Goal: Task Accomplishment & Management: Complete application form

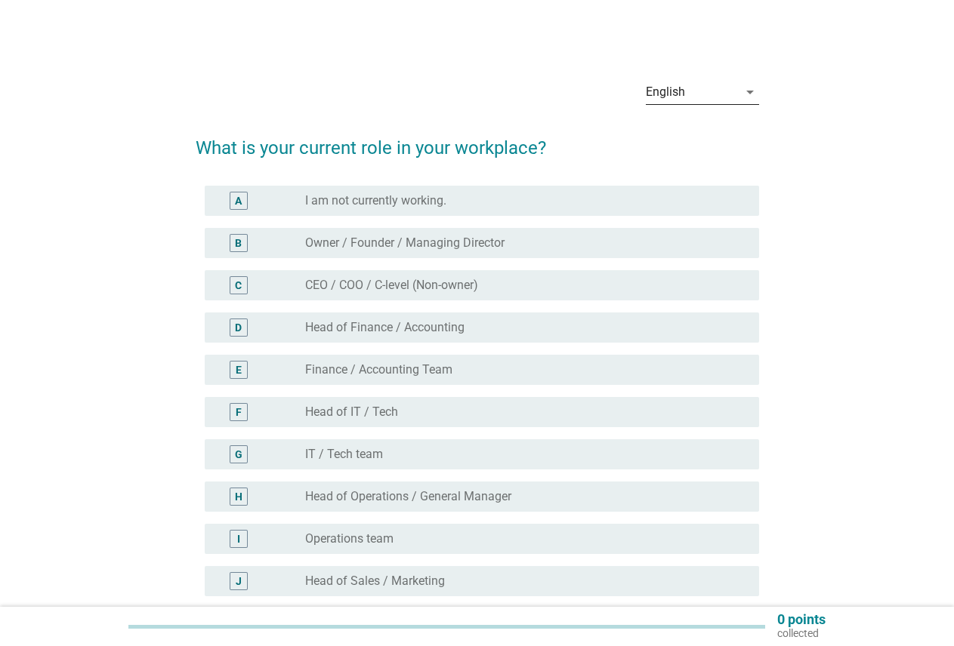
click at [746, 89] on icon "arrow_drop_down" at bounding box center [750, 92] width 18 height 18
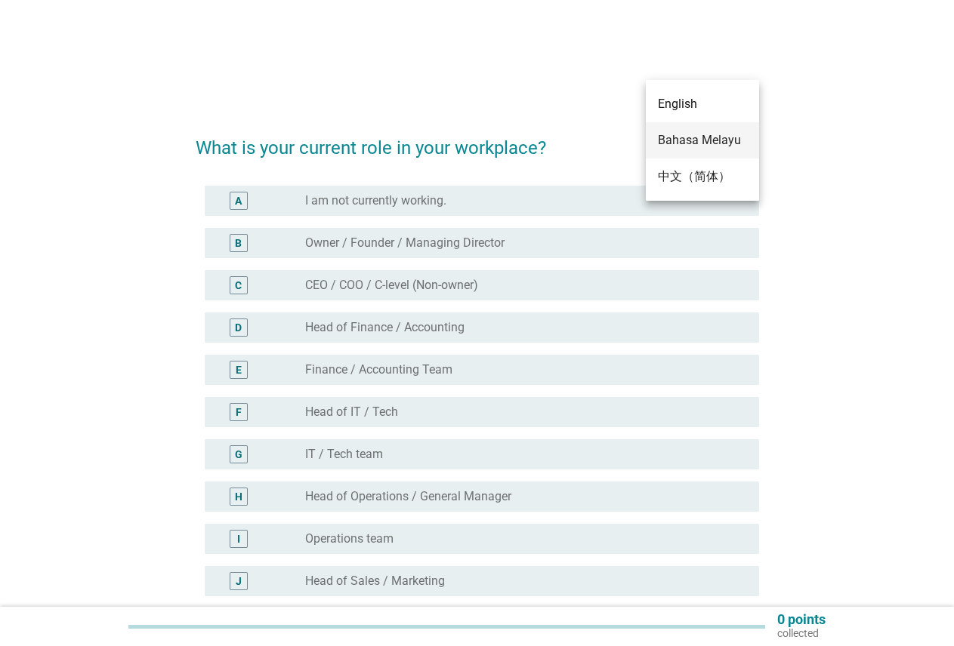
click at [707, 143] on div "Bahasa Melayu" at bounding box center [702, 140] width 89 height 18
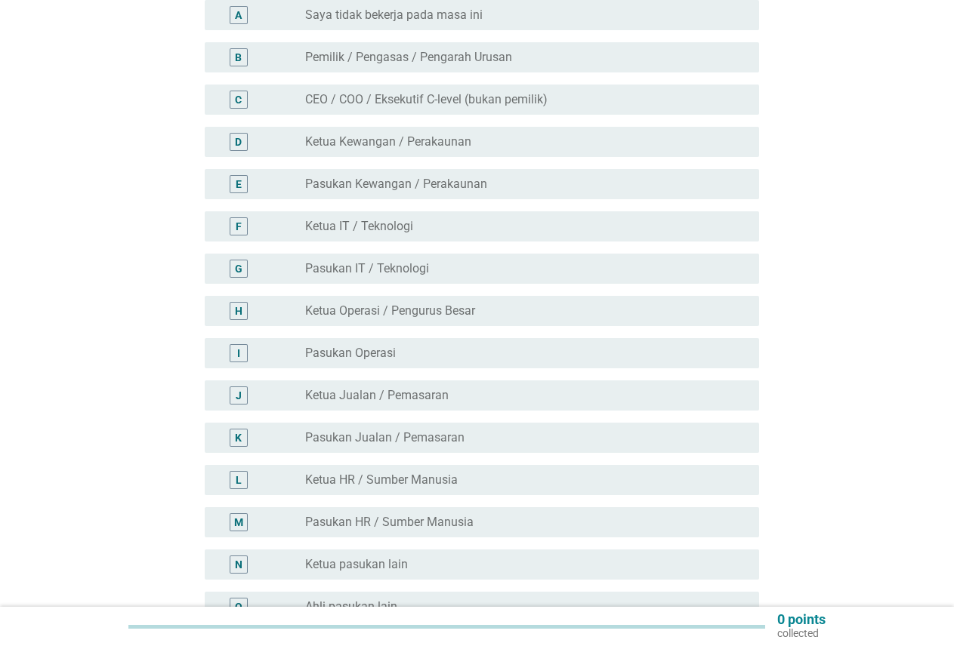
scroll to position [227, 0]
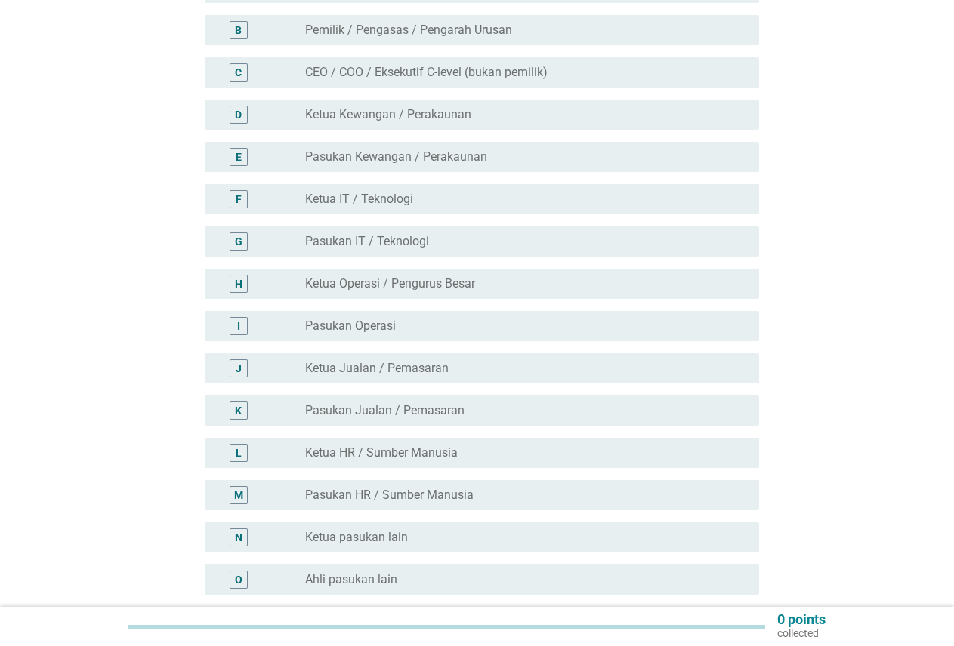
click at [382, 495] on label "Pasukan HR / Sumber Manusia" at bounding box center [389, 495] width 168 height 15
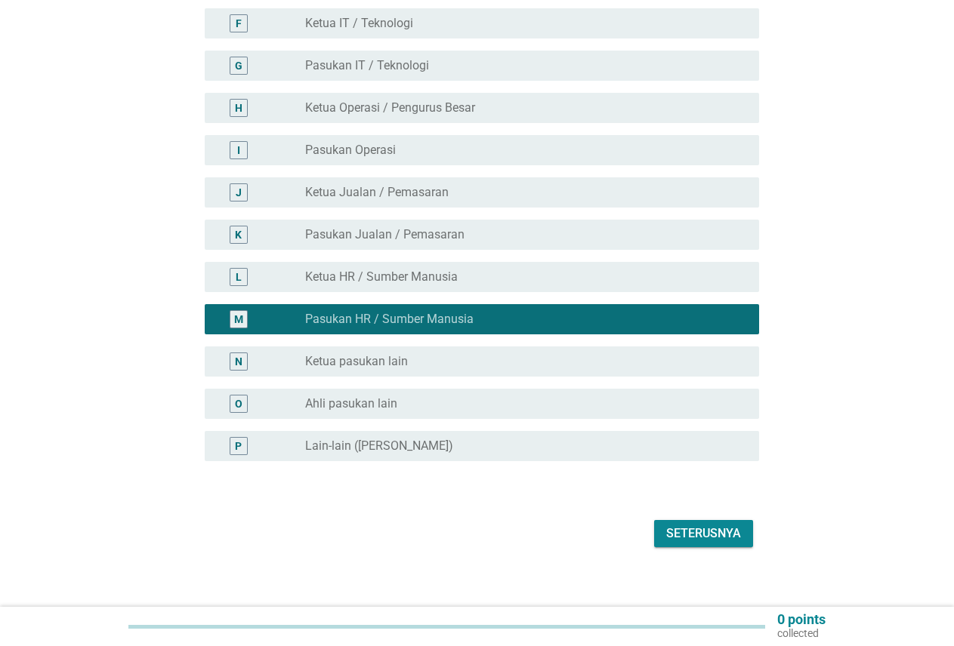
scroll to position [415, 0]
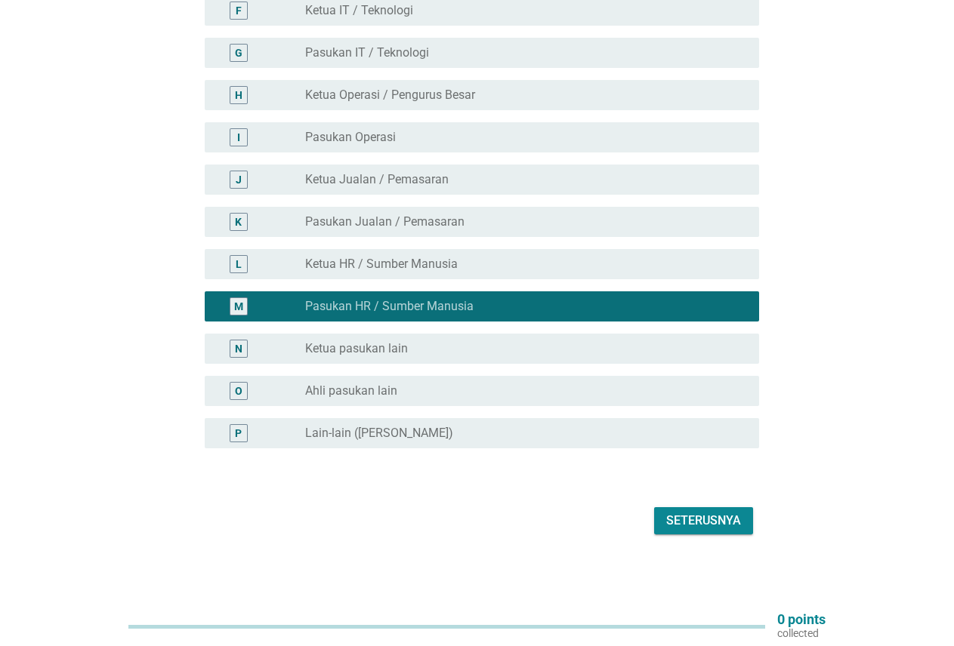
click at [696, 517] on div "Seterusnya" at bounding box center [703, 521] width 75 height 18
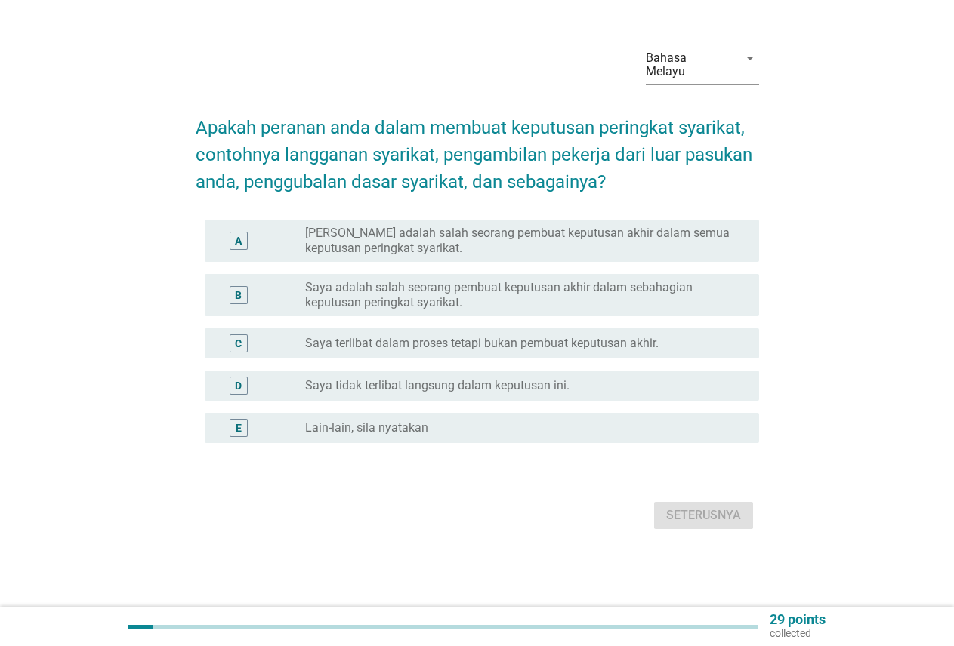
scroll to position [0, 0]
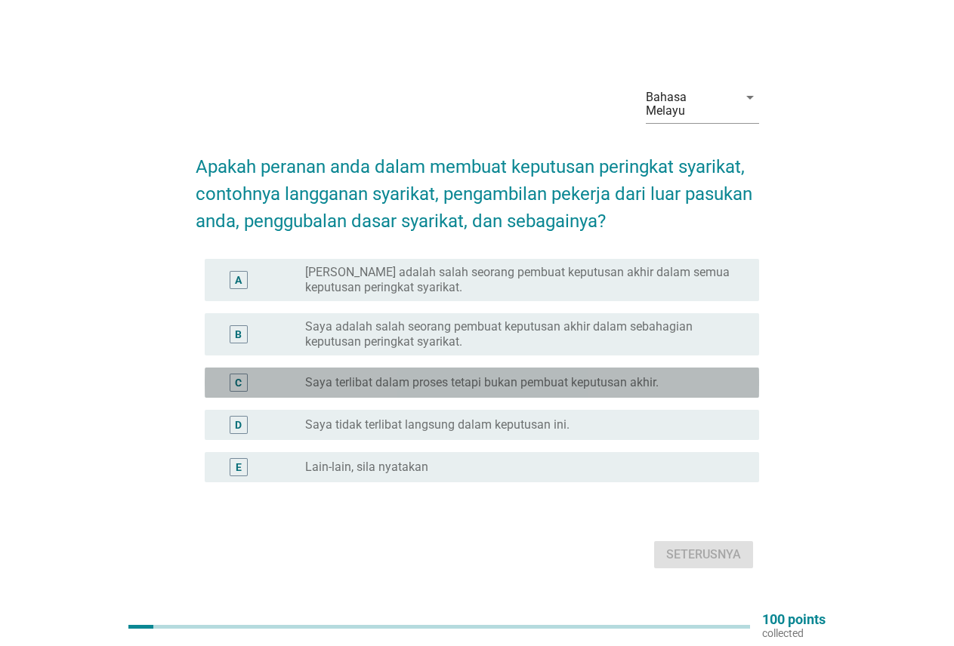
click at [619, 384] on label "Saya terlibat dalam proses tetapi bukan pembuat keputusan akhir." at bounding box center [481, 382] width 353 height 15
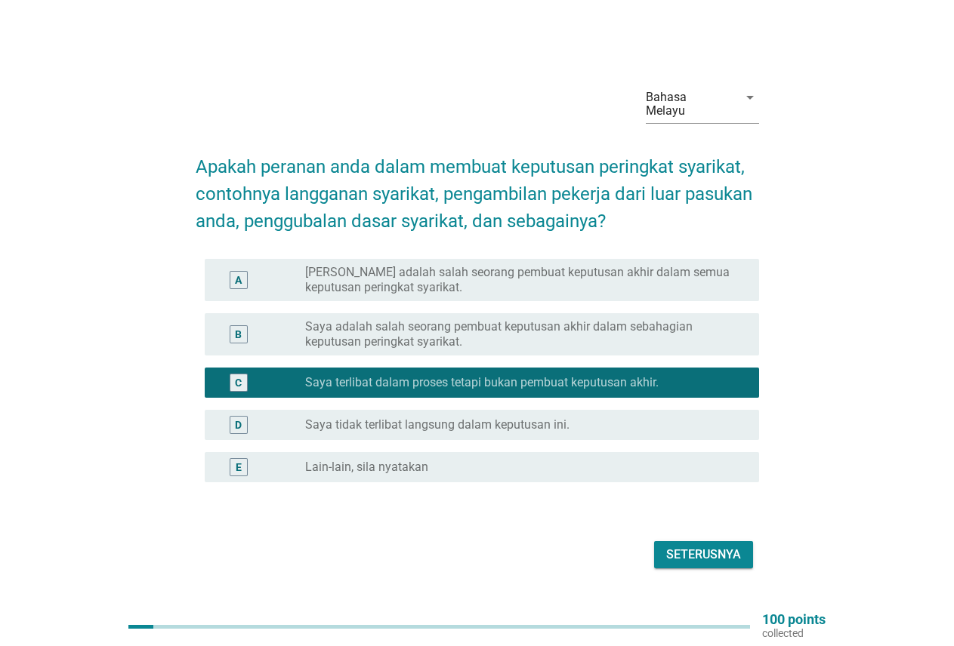
click at [717, 541] on button "Seterusnya" at bounding box center [703, 554] width 99 height 27
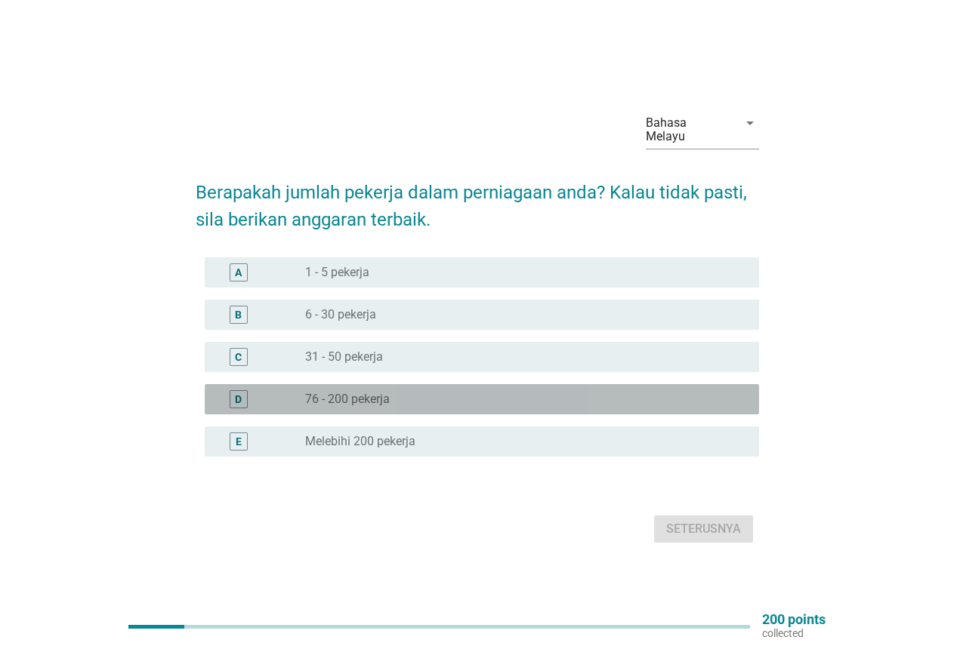
click at [347, 398] on label "76 - 200 pekerja" at bounding box center [347, 399] width 85 height 15
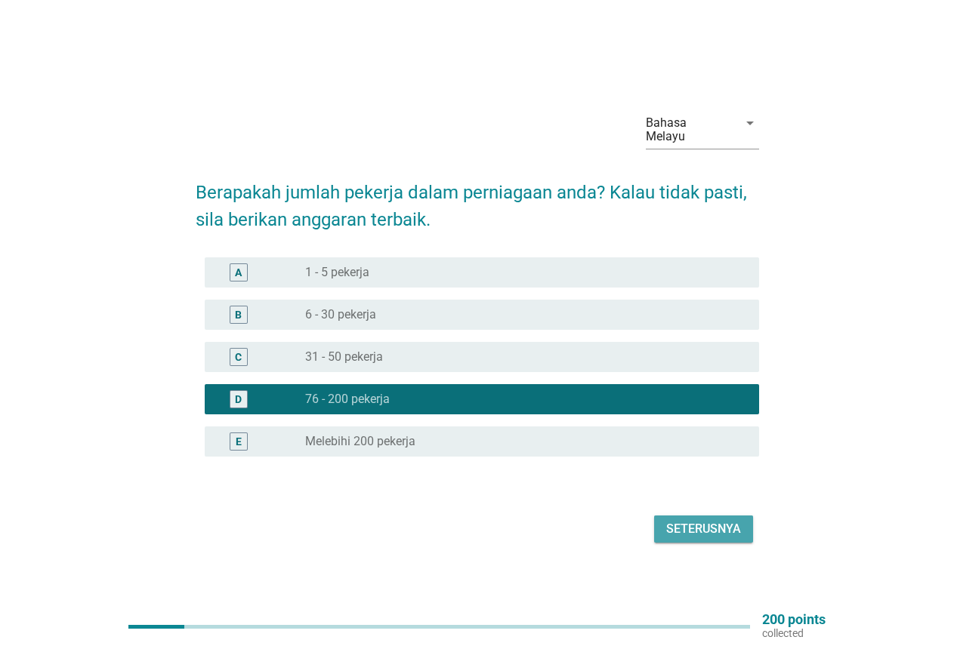
click at [722, 525] on div "Seterusnya" at bounding box center [703, 529] width 75 height 18
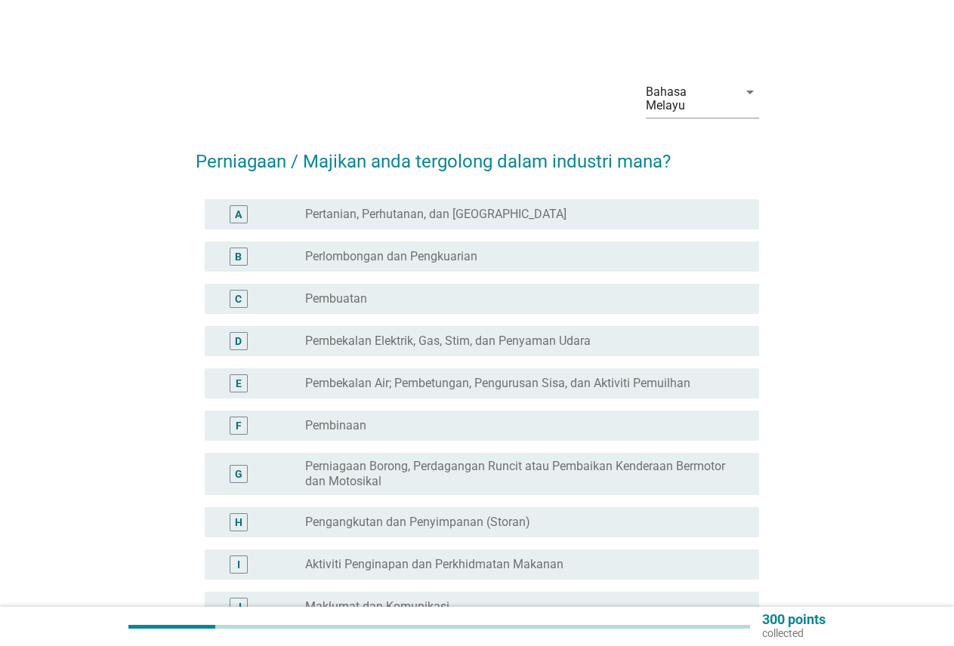
scroll to position [76, 0]
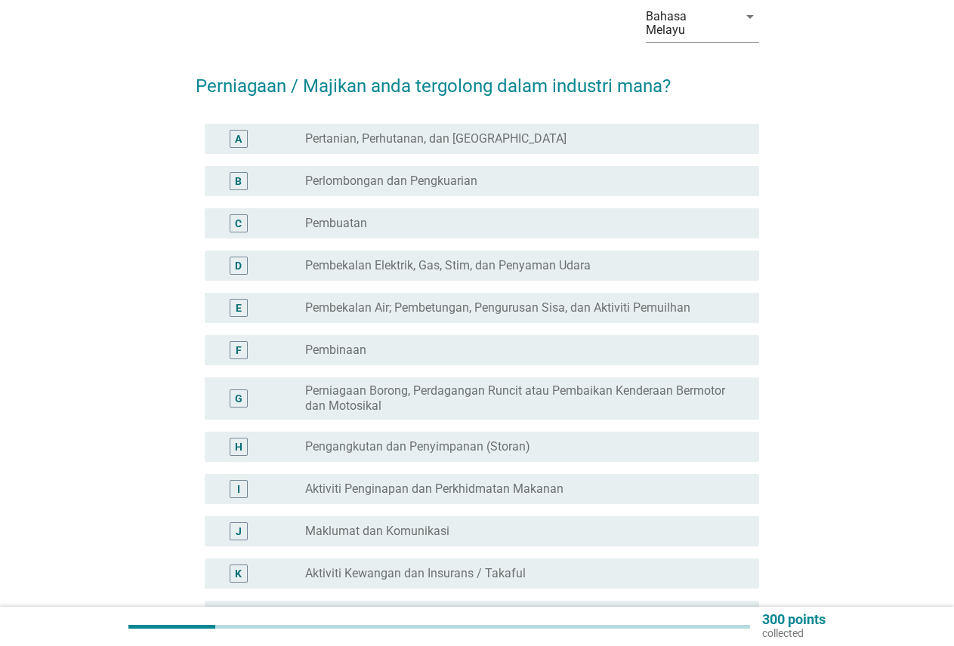
click at [356, 400] on label "Perniagaan Borong, Perdagangan Runcit atau Pembaikan Kenderaan Bermotor dan Mot…" at bounding box center [520, 399] width 430 height 30
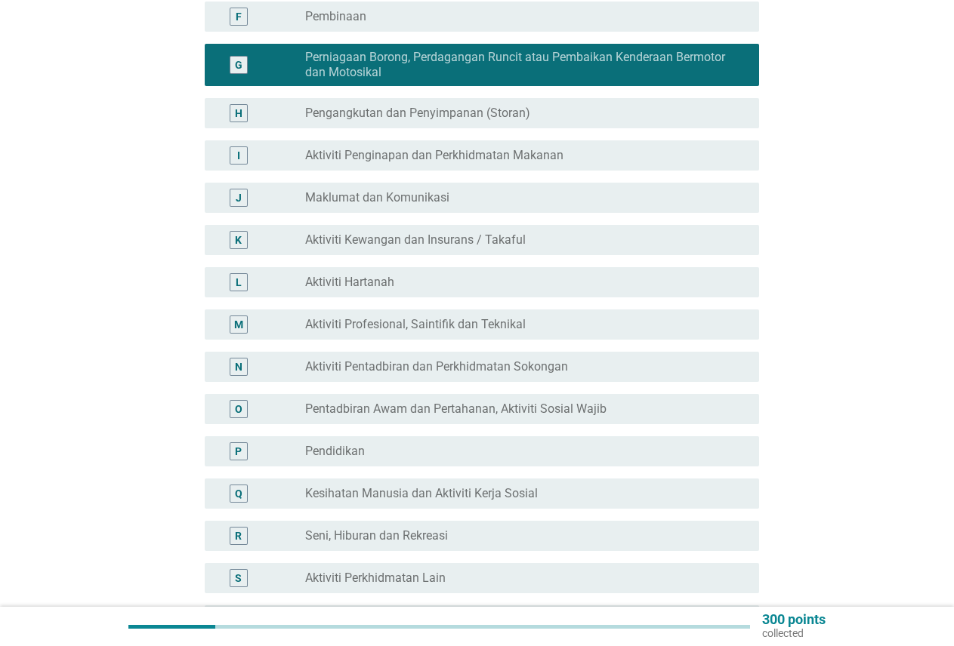
scroll to position [693, 0]
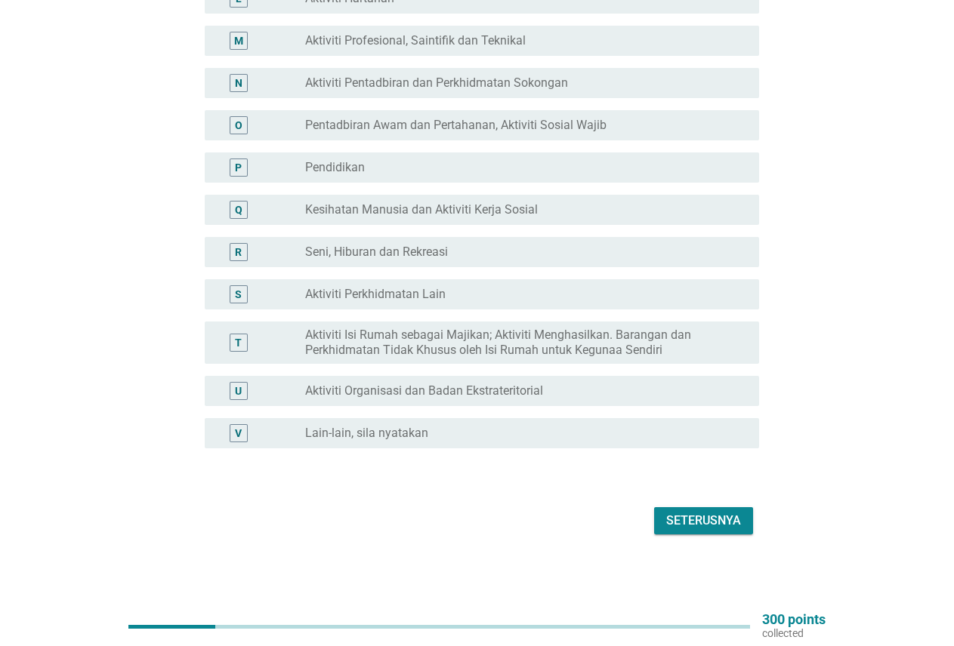
click at [714, 525] on div "Seterusnya" at bounding box center [703, 521] width 75 height 18
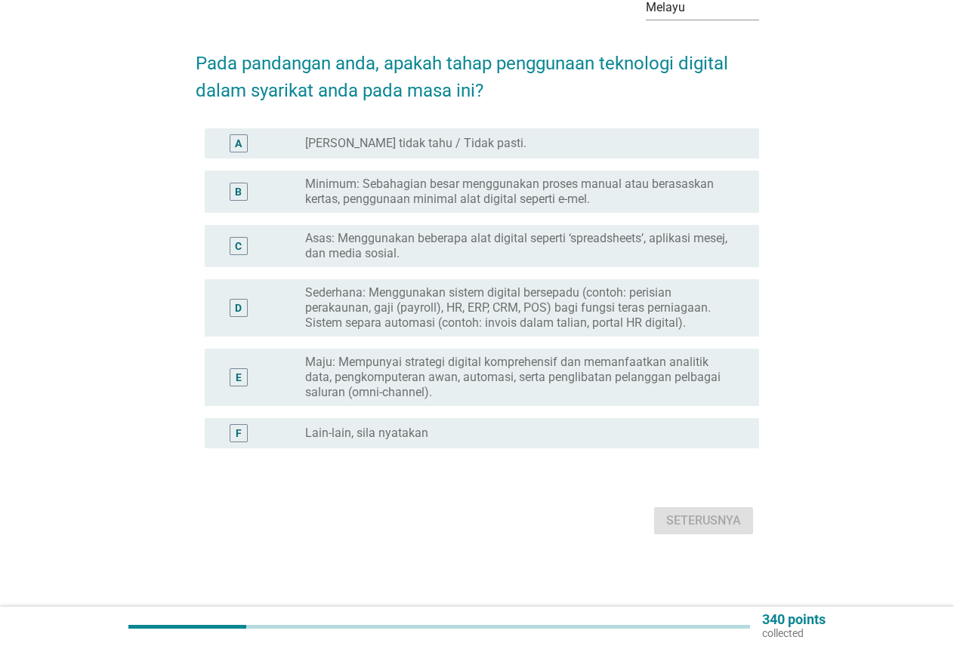
scroll to position [0, 0]
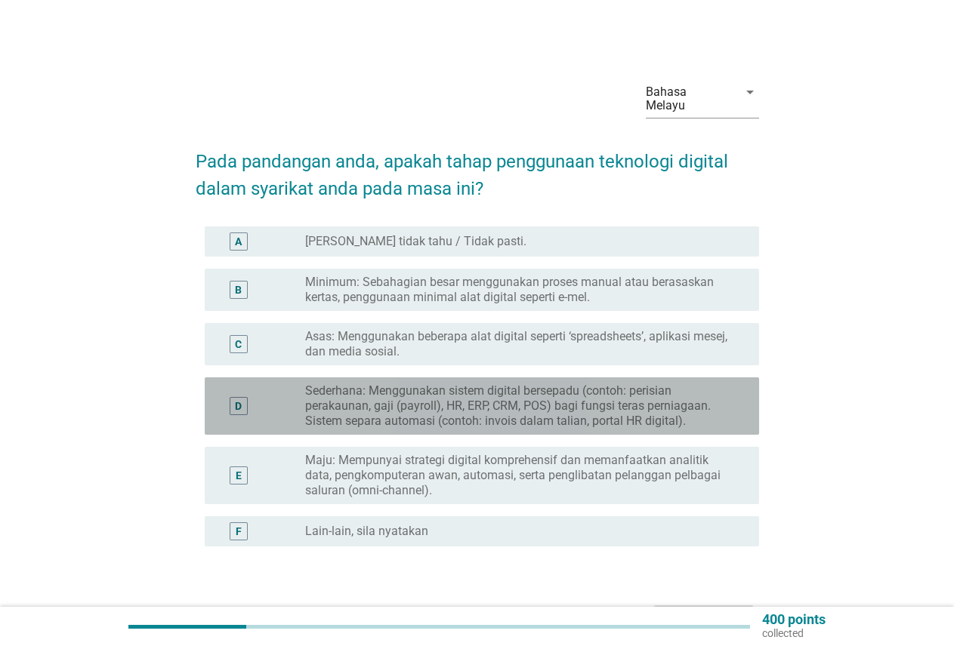
click at [562, 416] on label "Sederhana: Menggunakan sistem digital bersepadu (contoh: perisian perakaunan, g…" at bounding box center [520, 406] width 430 height 45
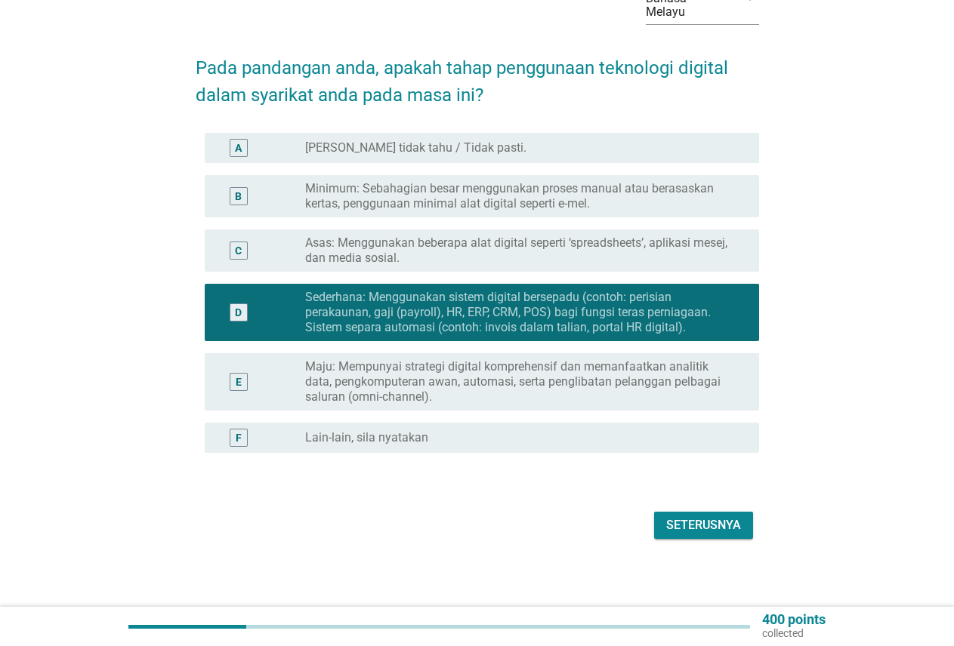
scroll to position [98, 0]
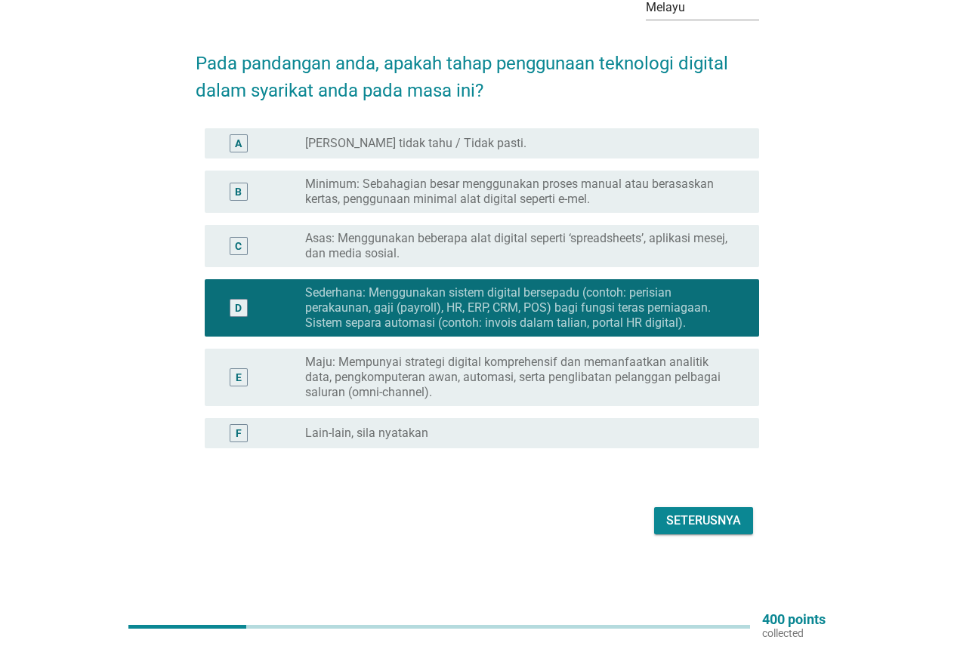
click at [731, 522] on div "Seterusnya" at bounding box center [703, 521] width 75 height 18
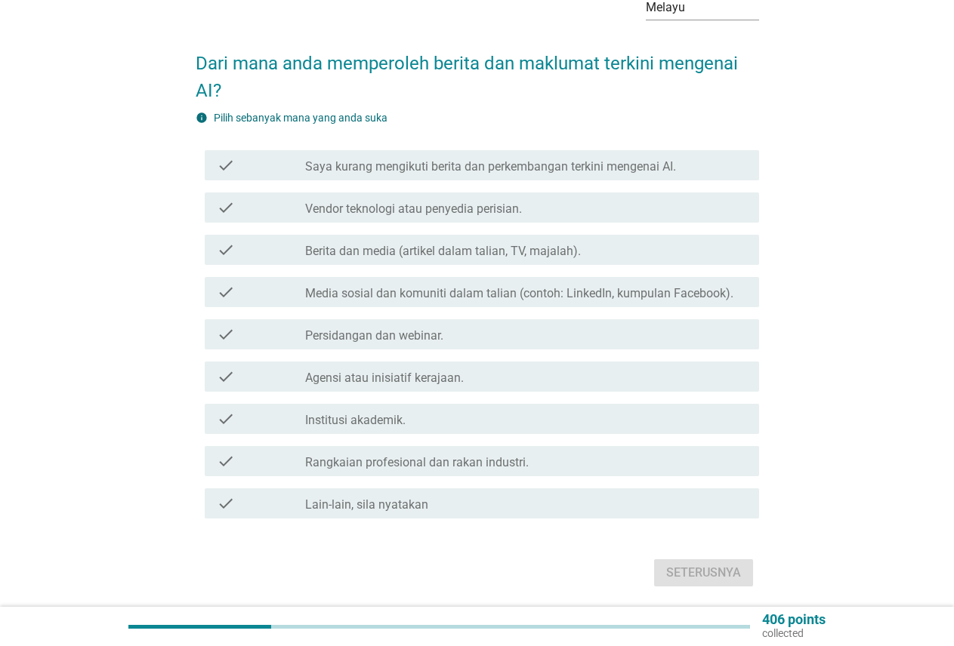
scroll to position [0, 0]
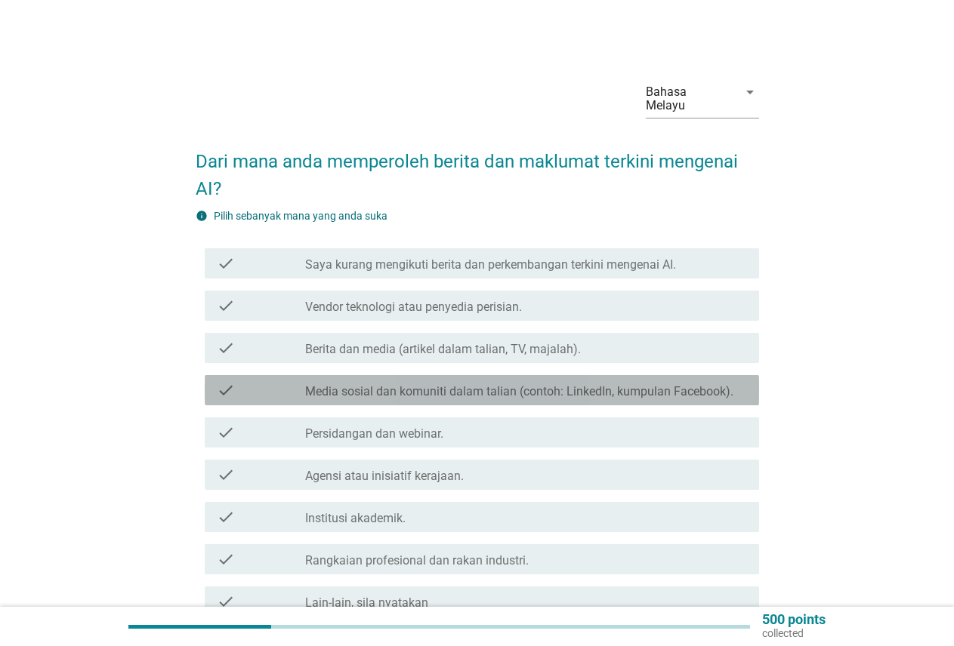
click at [550, 392] on label "Media sosial dan komuniti dalam talian (contoh: LinkedIn, kumpulan Facebook)." at bounding box center [519, 391] width 428 height 15
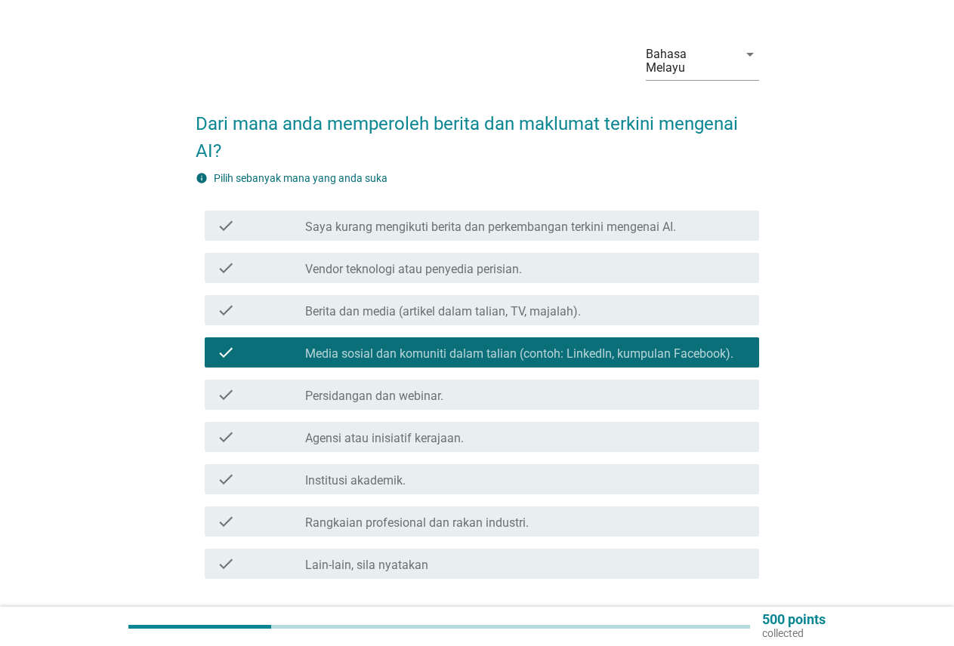
scroll to position [76, 0]
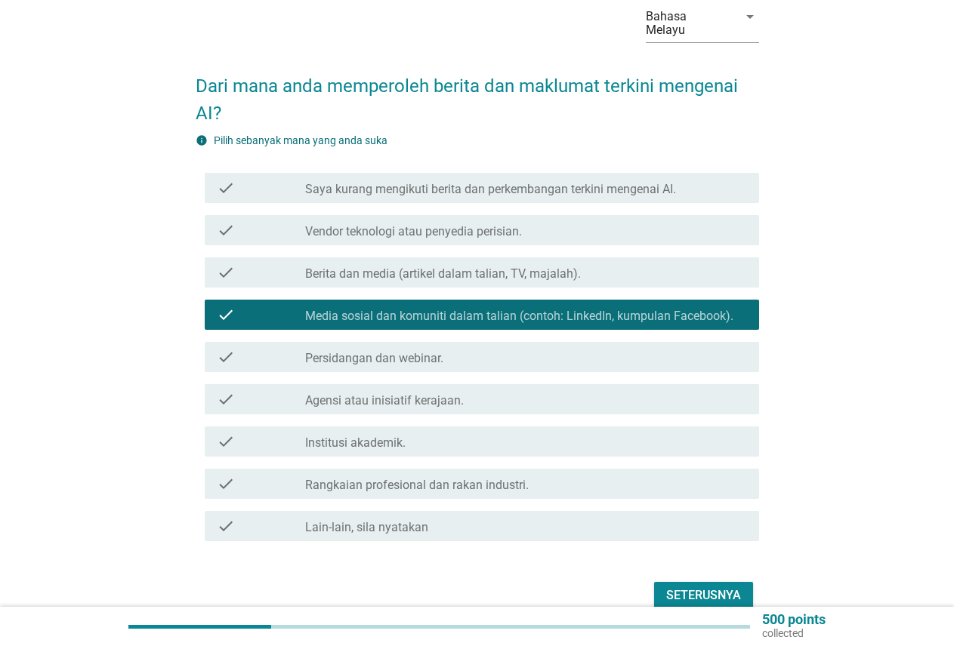
click at [542, 231] on div "check_box_outline_blank Vendor teknologi atau penyedia perisian." at bounding box center [526, 230] width 442 height 18
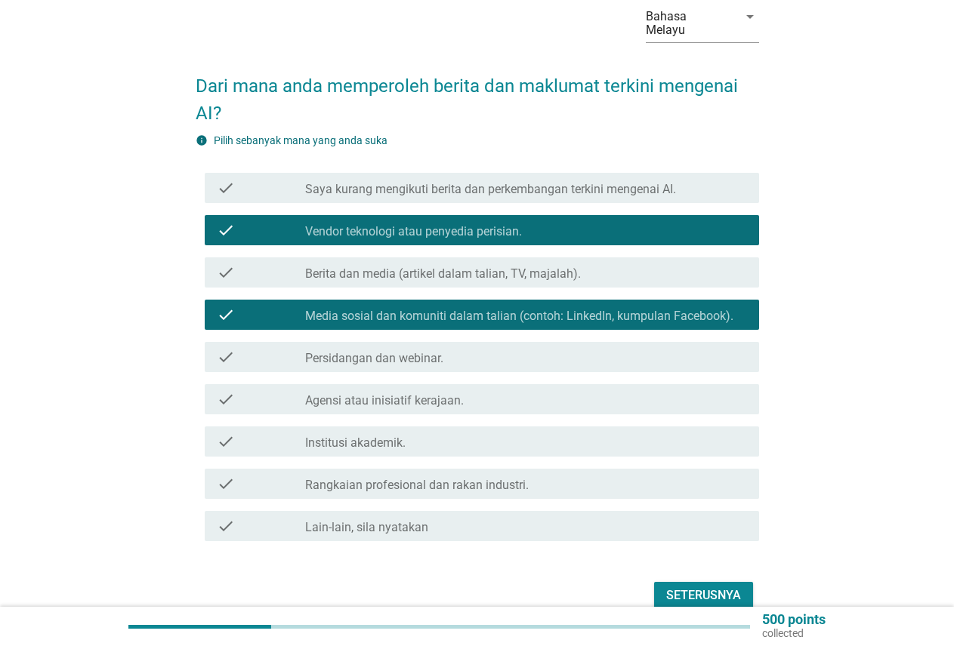
click at [708, 592] on div "Seterusnya" at bounding box center [703, 596] width 75 height 18
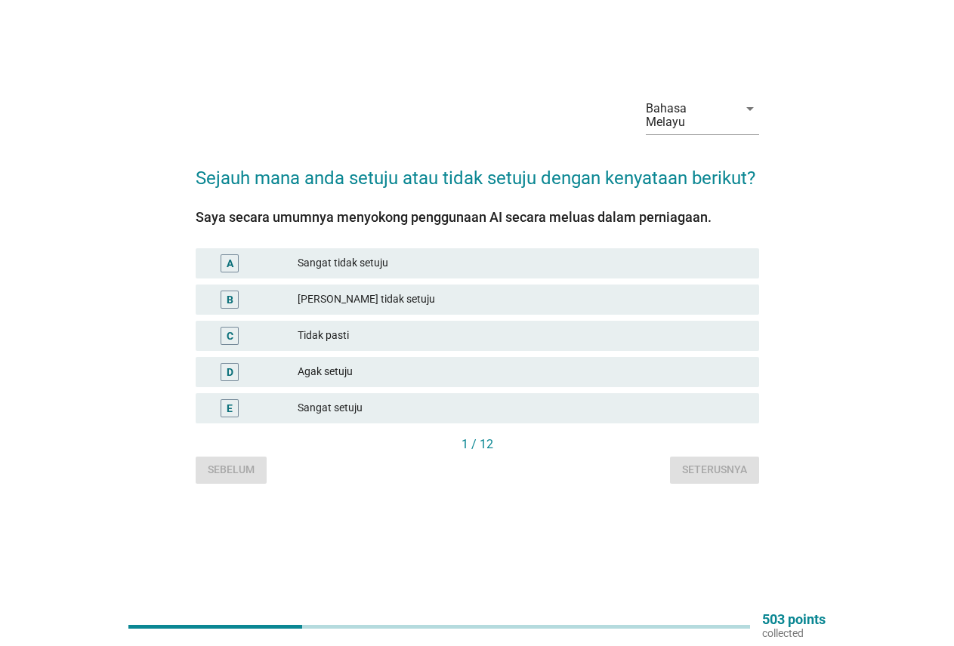
scroll to position [0, 0]
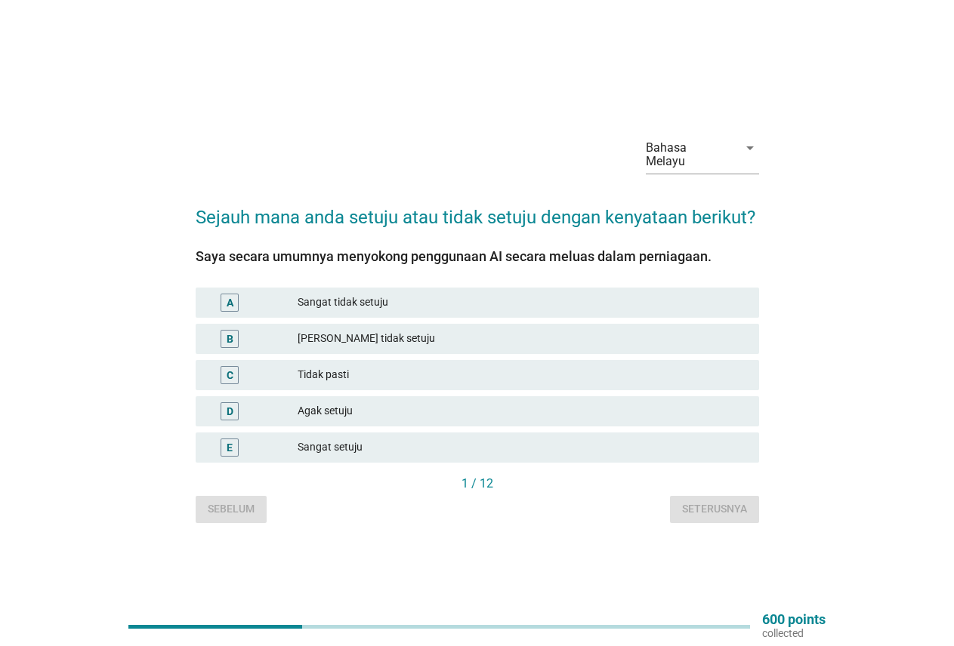
click at [329, 408] on div "Agak setuju" at bounding box center [521, 411] width 449 height 18
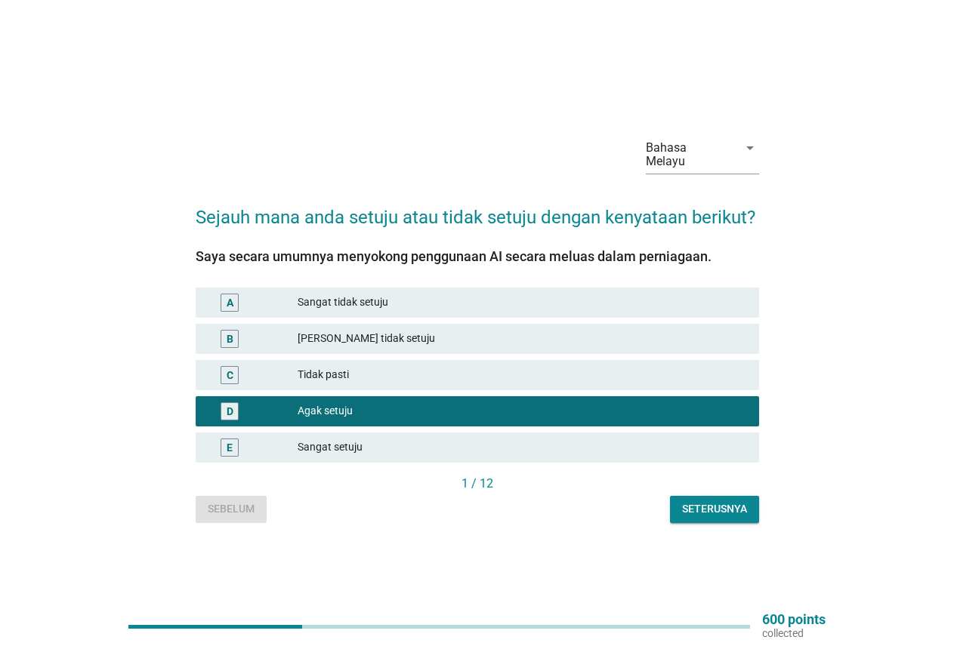
click at [732, 508] on div "Seterusnya" at bounding box center [714, 509] width 65 height 16
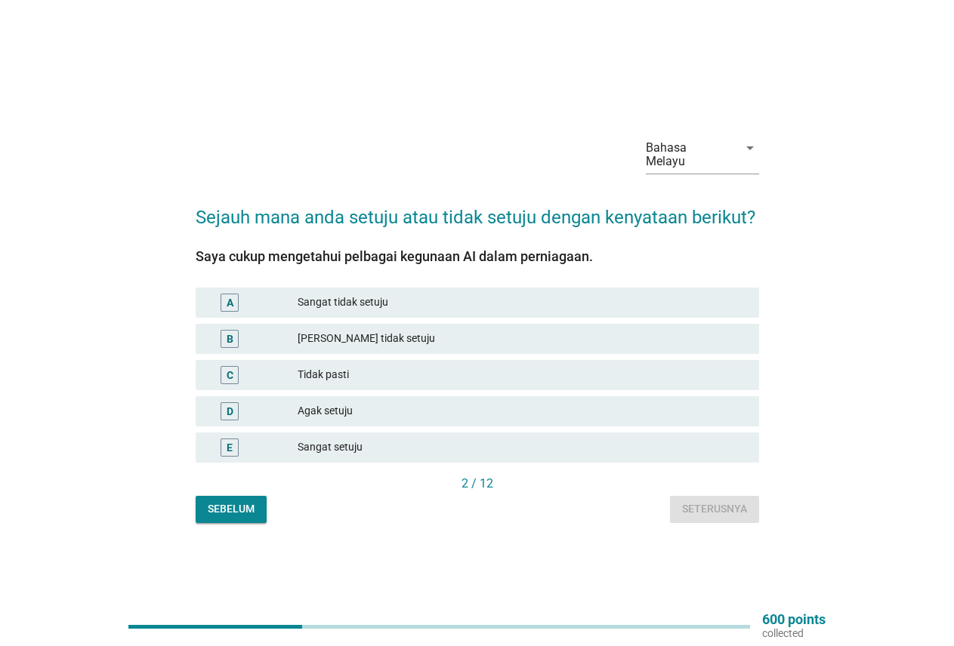
click at [348, 340] on div "[PERSON_NAME] tidak setuju" at bounding box center [521, 339] width 449 height 18
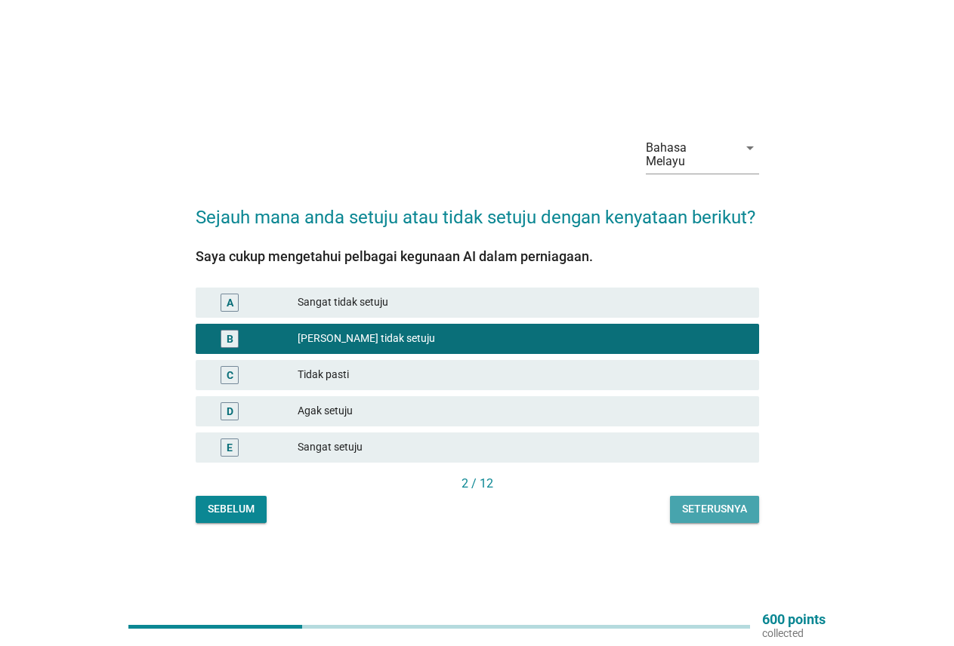
click at [730, 512] on div "Seterusnya" at bounding box center [714, 509] width 65 height 16
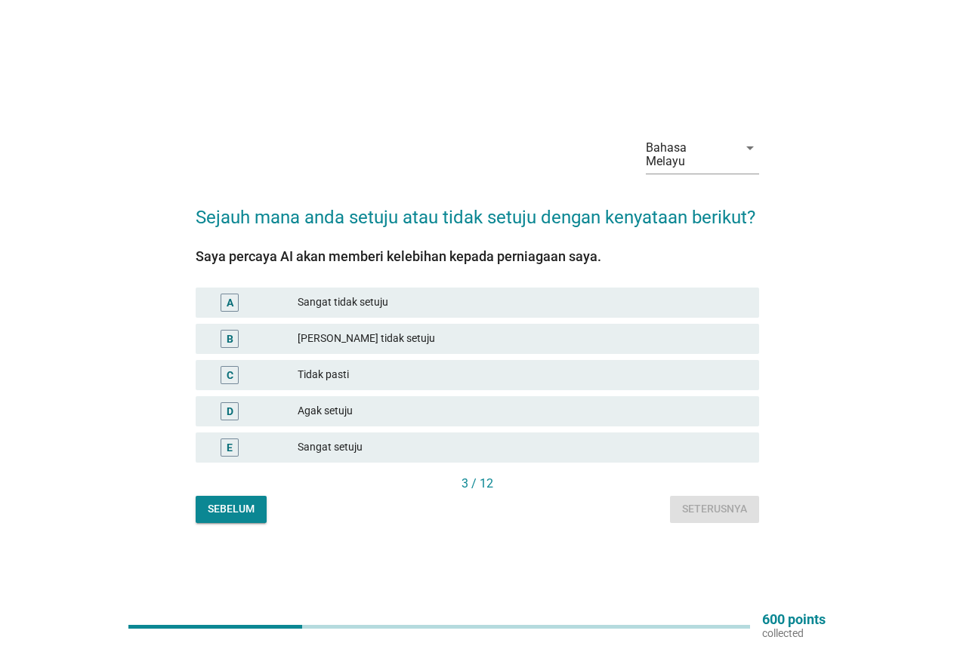
click at [323, 417] on div "Agak setuju" at bounding box center [521, 411] width 449 height 18
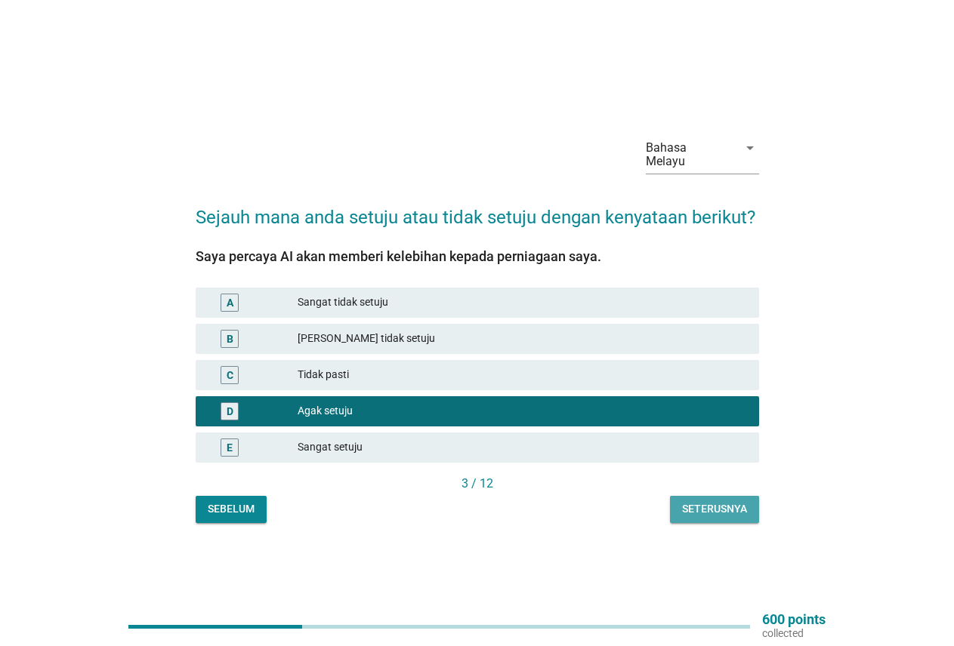
click at [727, 506] on div "Seterusnya" at bounding box center [714, 509] width 65 height 16
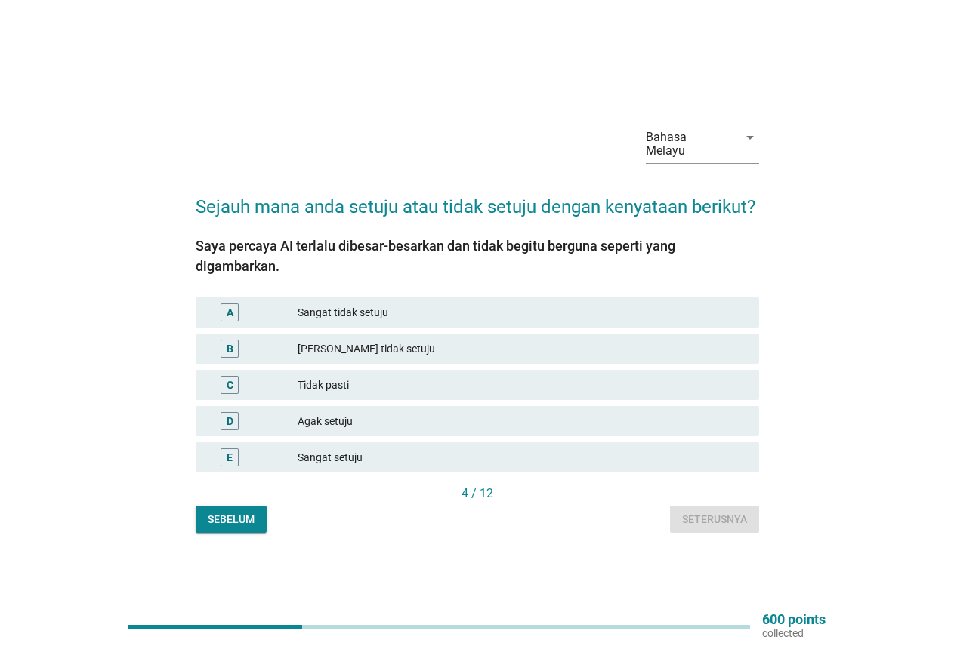
click at [279, 352] on div "B" at bounding box center [253, 349] width 90 height 18
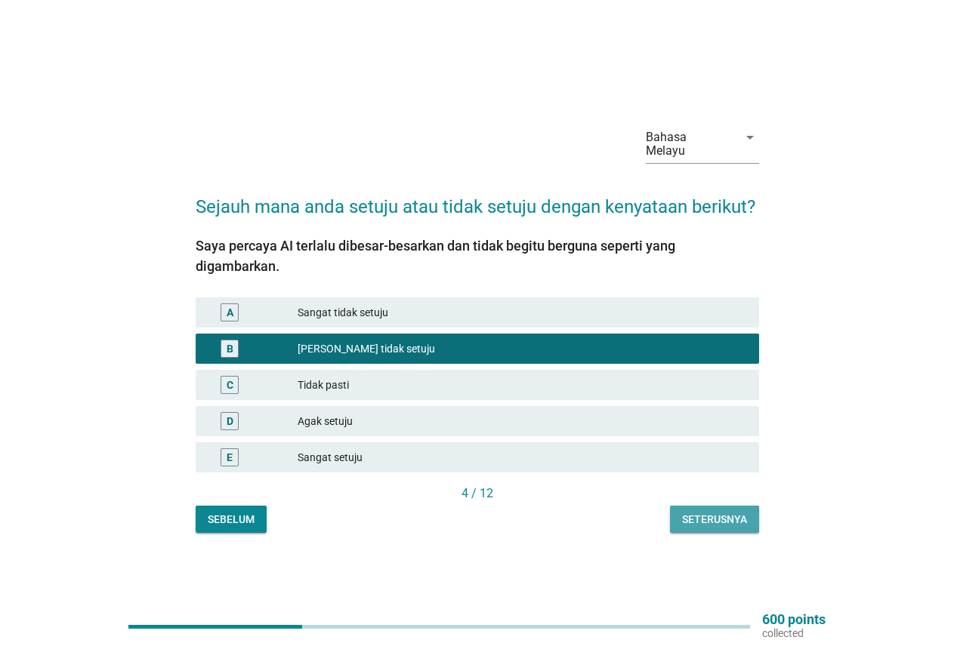
click at [722, 522] on div "Seterusnya" at bounding box center [714, 520] width 65 height 16
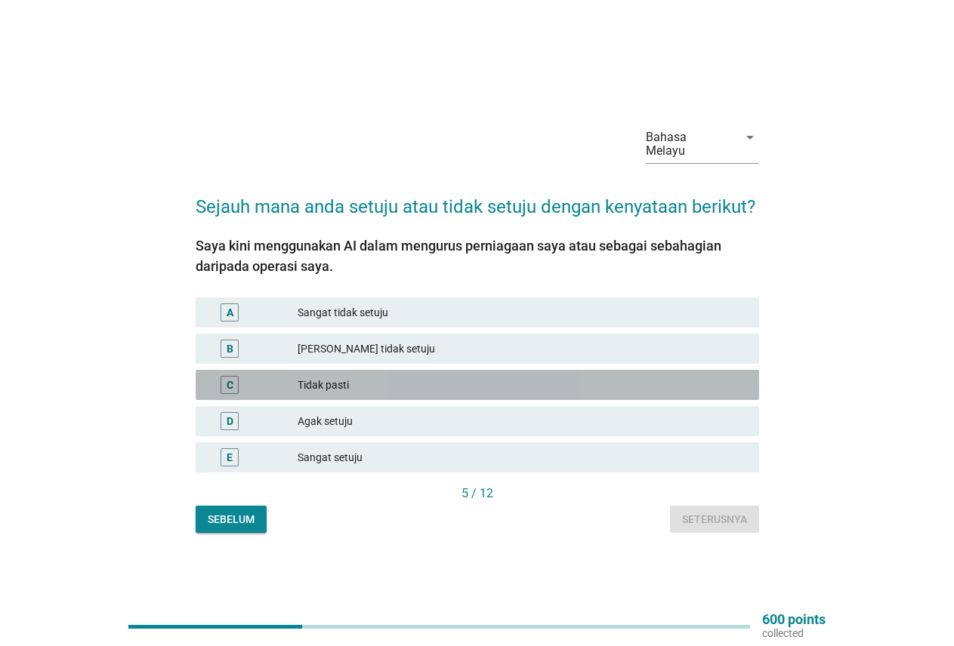
click at [340, 392] on div "Tidak pasti" at bounding box center [521, 385] width 449 height 18
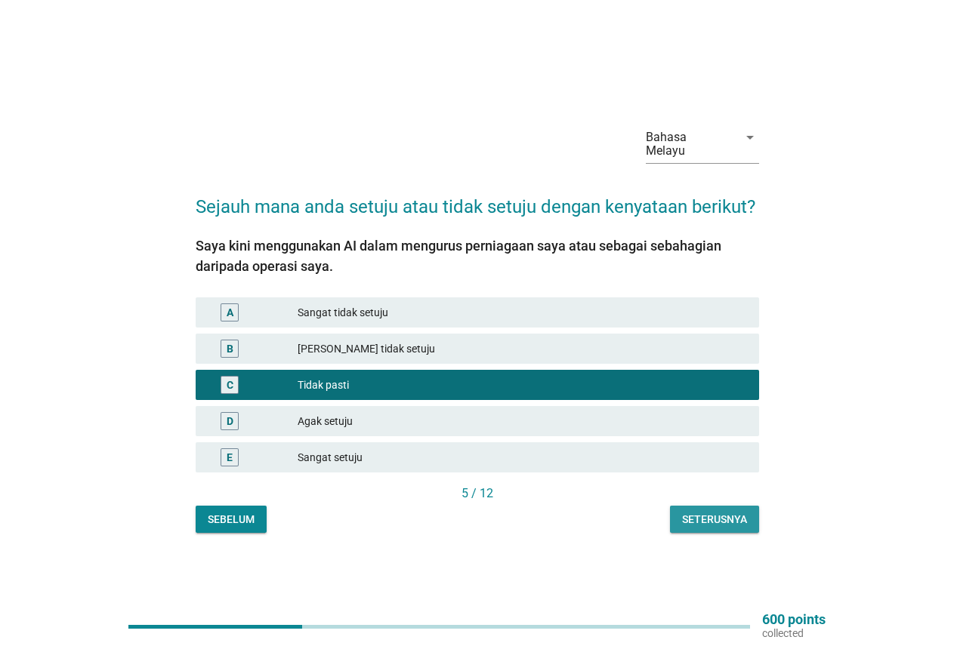
click at [735, 517] on div "Seterusnya" at bounding box center [714, 520] width 65 height 16
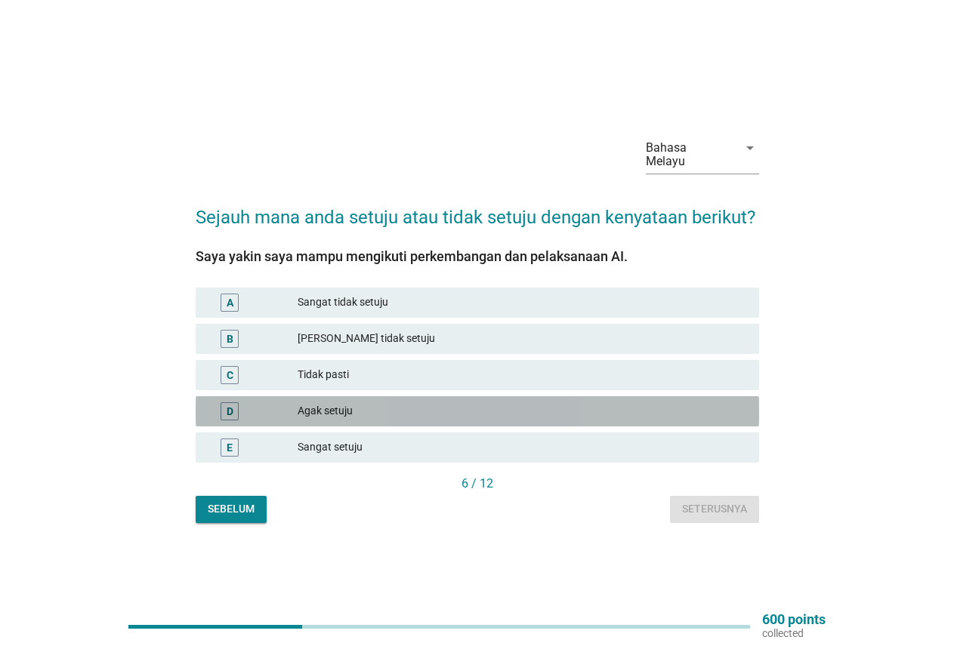
drag, startPoint x: 329, startPoint y: 411, endPoint x: 338, endPoint y: 418, distance: 11.3
click at [329, 412] on div "Agak setuju" at bounding box center [521, 411] width 449 height 18
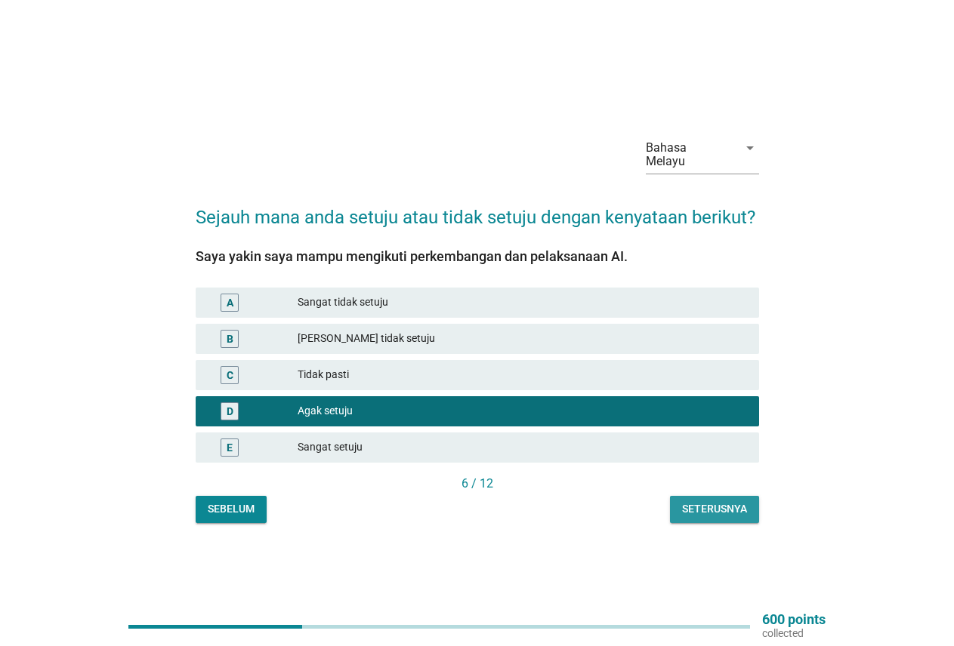
click at [750, 509] on button "Seterusnya" at bounding box center [714, 509] width 89 height 27
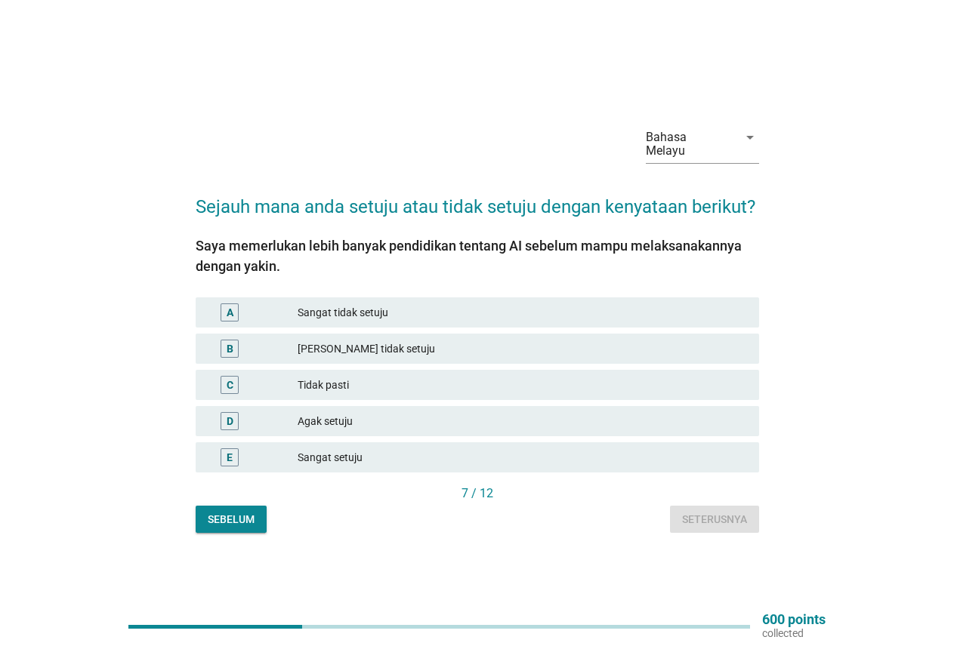
click at [347, 422] on div "Agak setuju" at bounding box center [521, 421] width 449 height 18
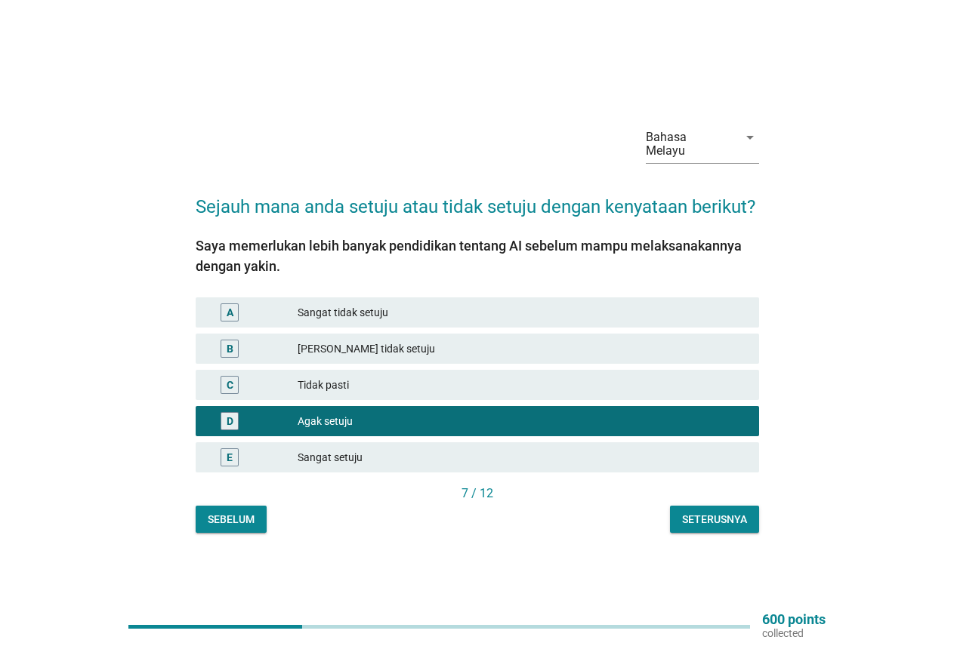
click at [721, 525] on div "Seterusnya" at bounding box center [714, 520] width 65 height 16
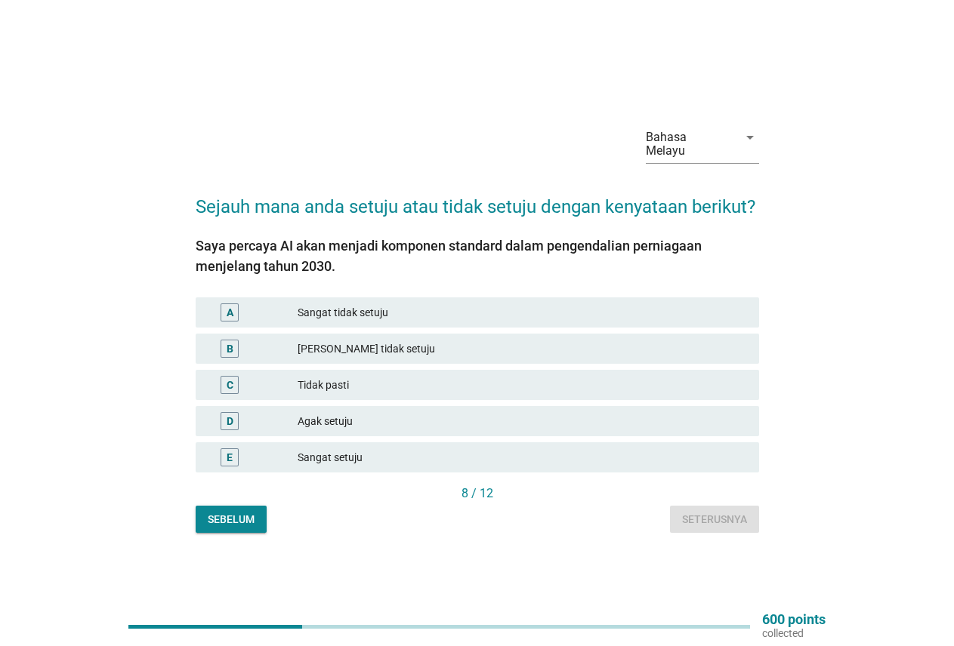
click at [358, 458] on div "Sangat setuju" at bounding box center [521, 457] width 449 height 18
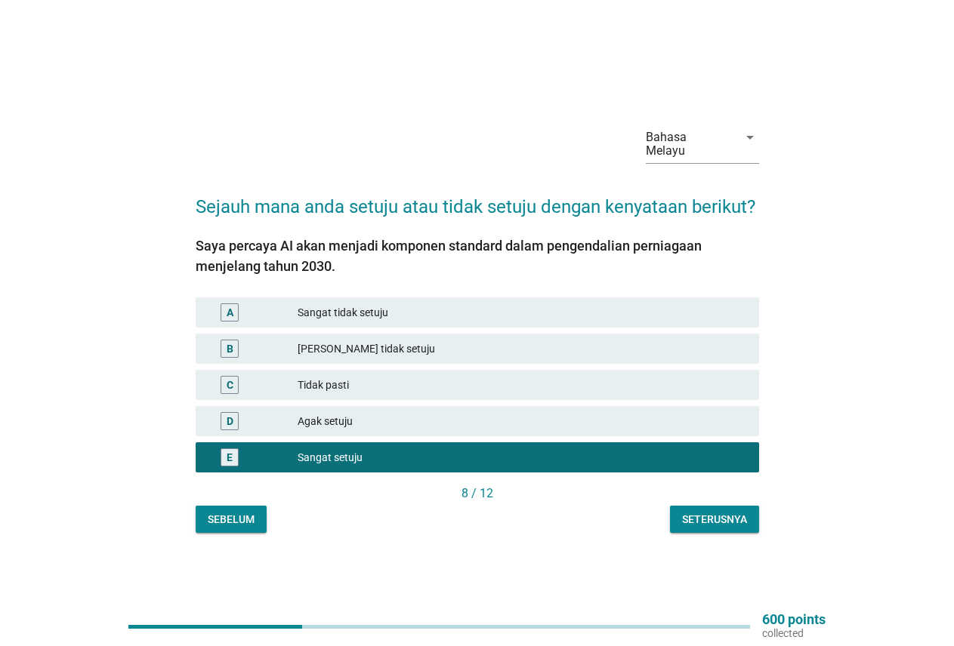
click at [710, 519] on div "Seterusnya" at bounding box center [714, 520] width 65 height 16
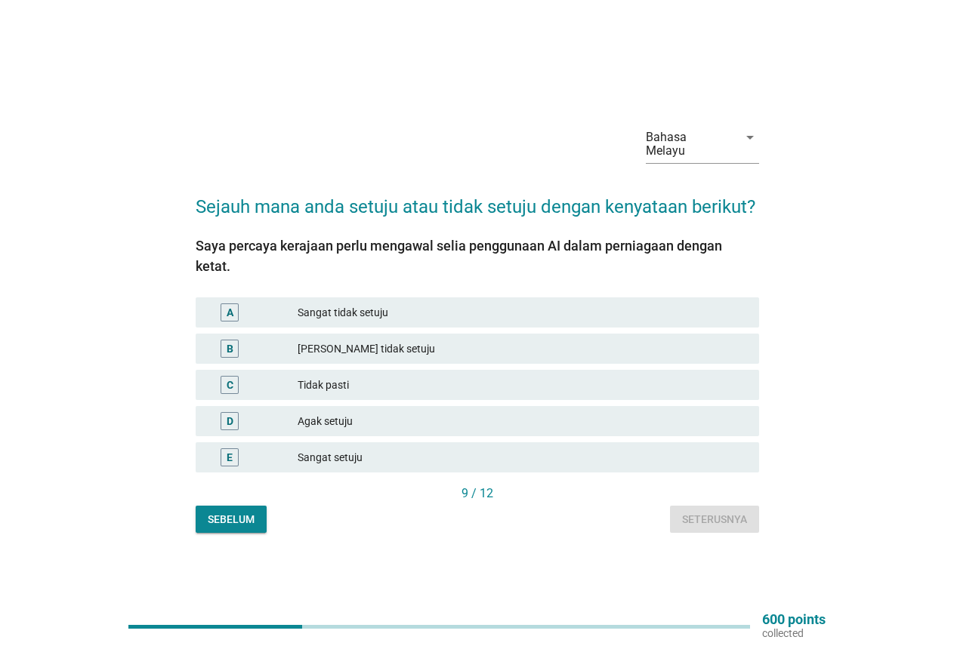
click at [374, 412] on div "Agak setuju" at bounding box center [521, 421] width 449 height 18
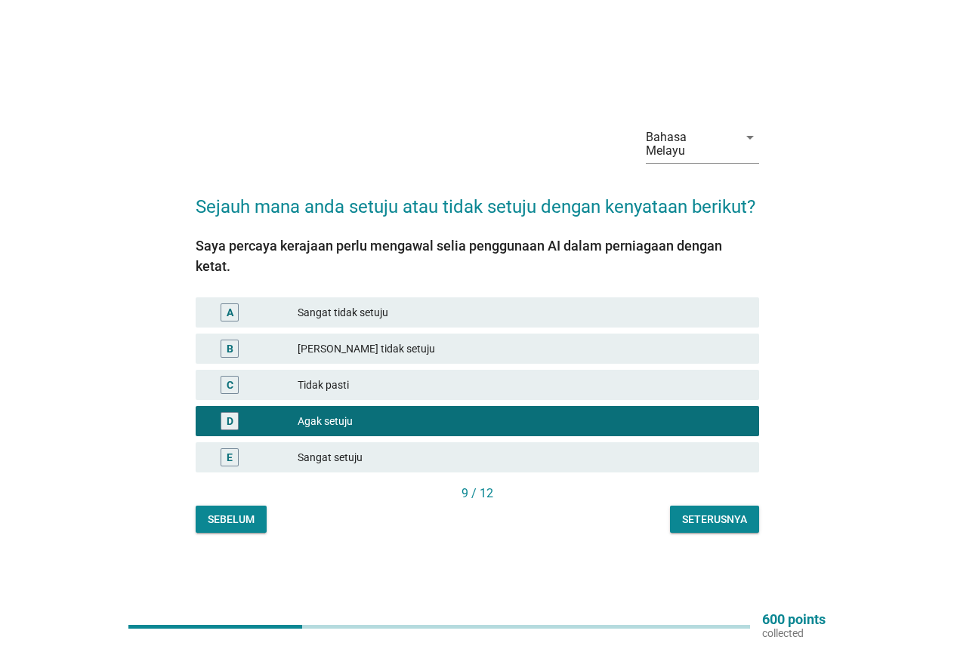
click at [717, 512] on div "Seterusnya" at bounding box center [714, 520] width 65 height 16
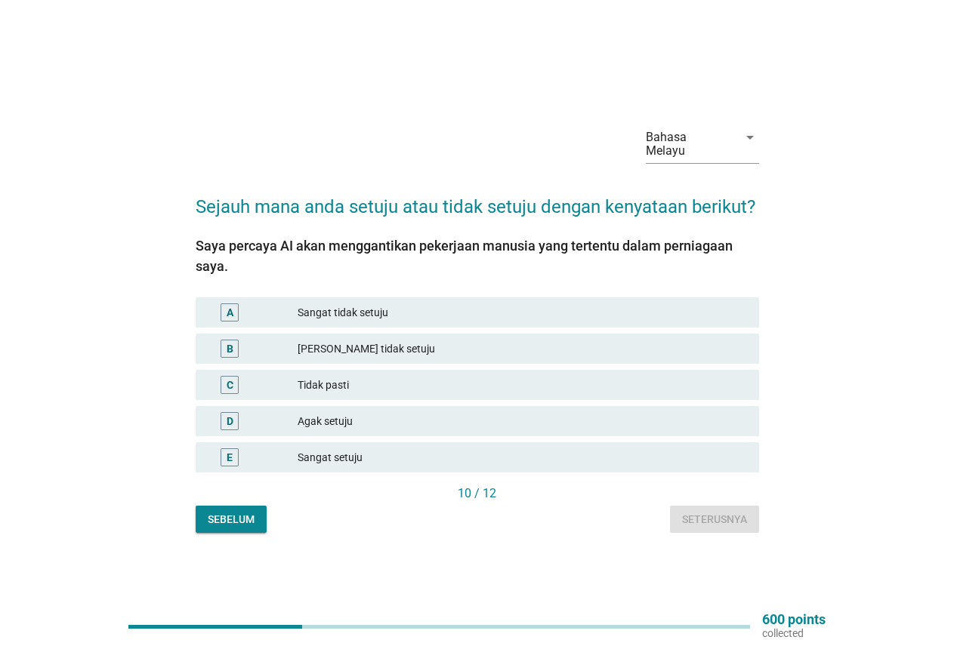
click at [467, 461] on div "Sangat setuju" at bounding box center [521, 457] width 449 height 18
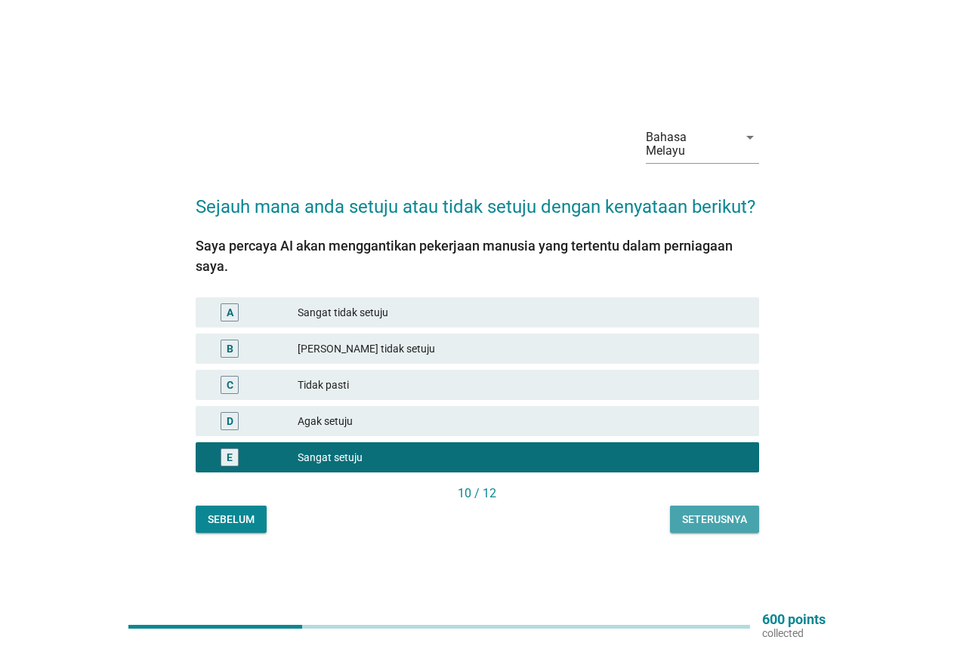
click at [726, 516] on div "Seterusnya" at bounding box center [714, 520] width 65 height 16
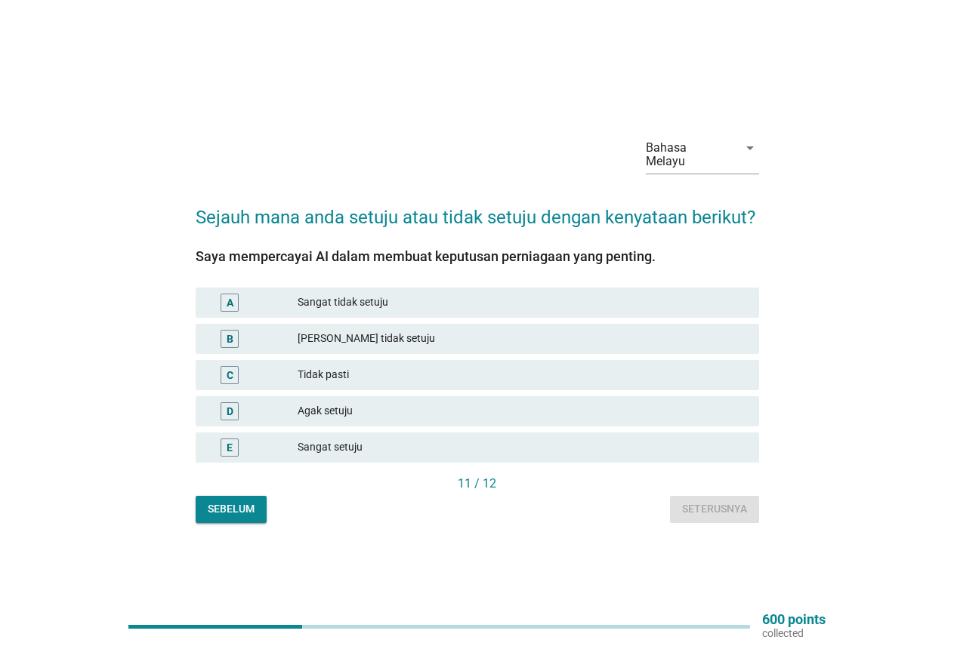
click at [420, 378] on div "Tidak pasti" at bounding box center [521, 375] width 449 height 18
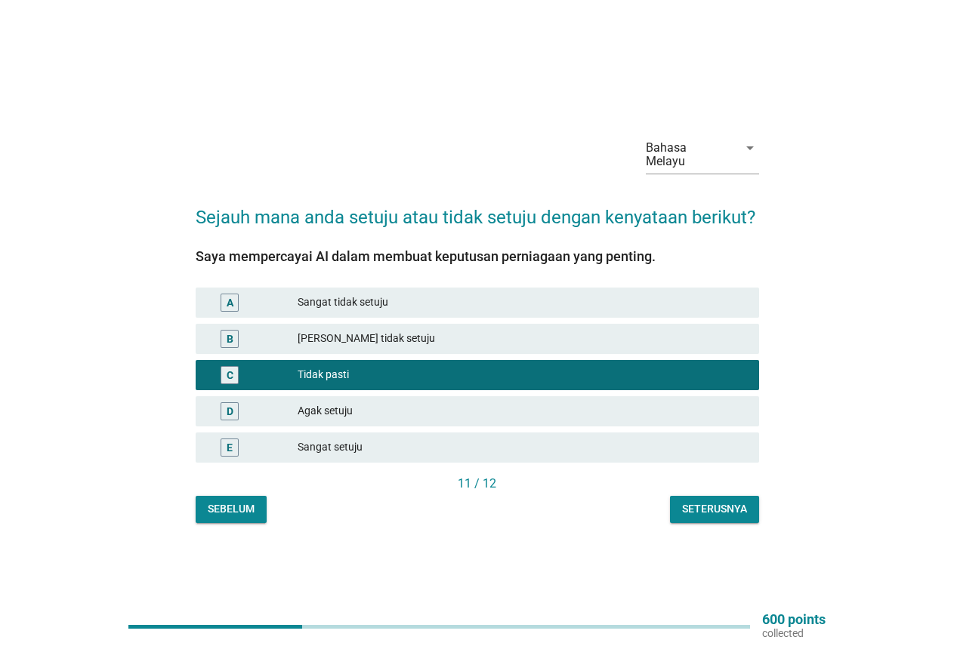
click at [725, 509] on div "Seterusnya" at bounding box center [714, 509] width 65 height 16
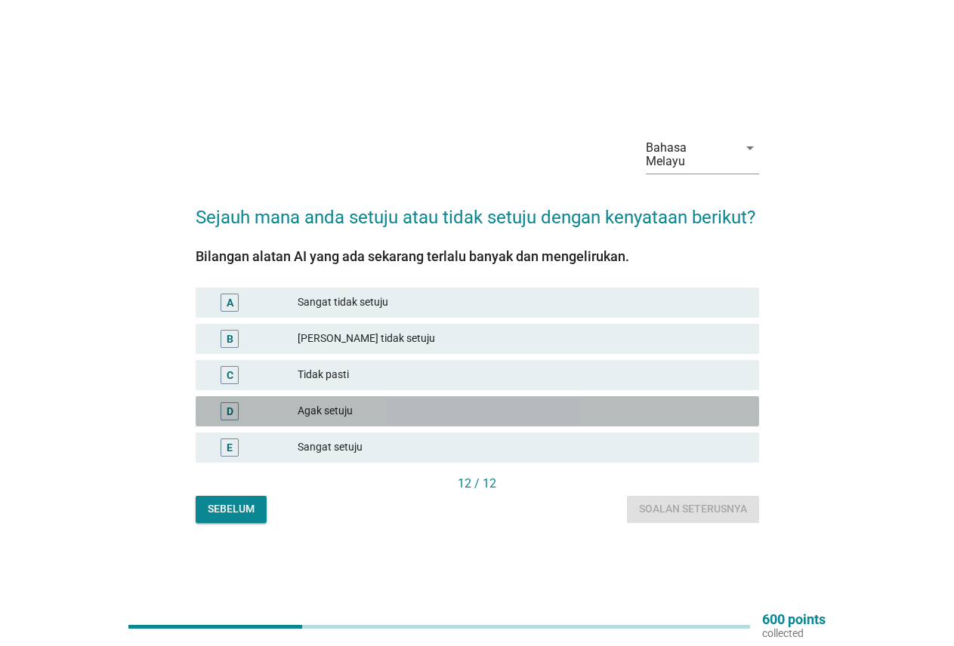
drag, startPoint x: 453, startPoint y: 406, endPoint x: 461, endPoint y: 408, distance: 7.7
click at [455, 405] on div "Agak setuju" at bounding box center [521, 411] width 449 height 18
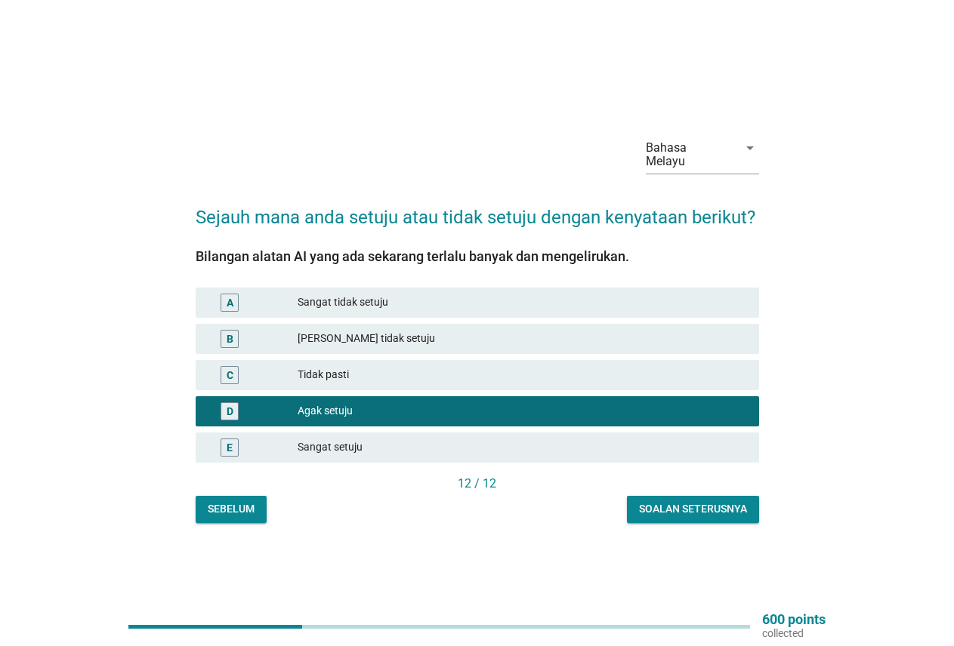
click at [702, 501] on div "Soalan seterusnya" at bounding box center [693, 509] width 108 height 16
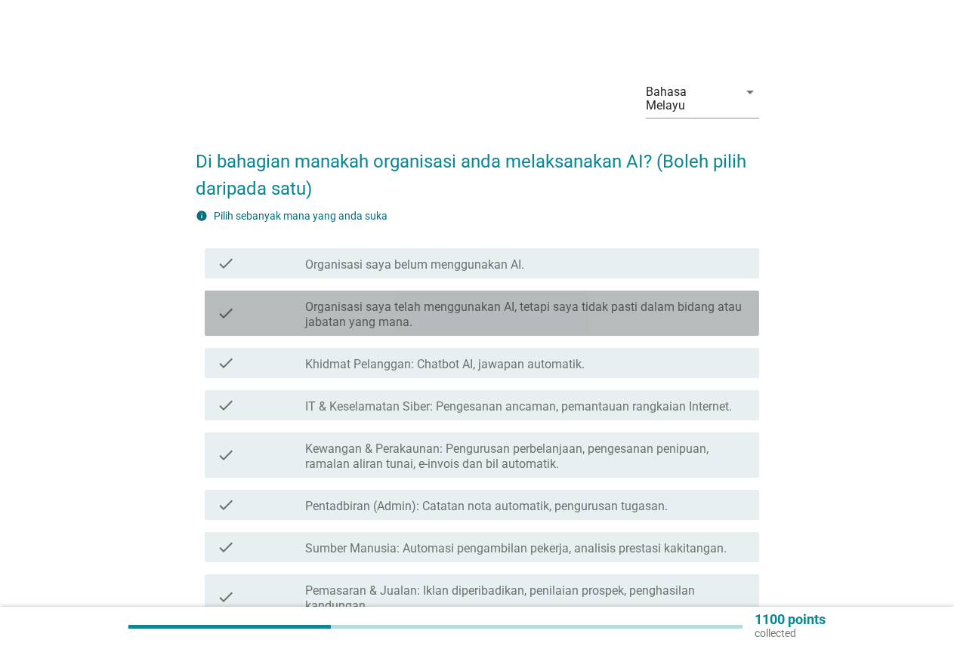
click at [495, 319] on label "Organisasi saya telah menggunakan AI, tetapi saya tidak pasti dalam bidang atau…" at bounding box center [526, 315] width 442 height 30
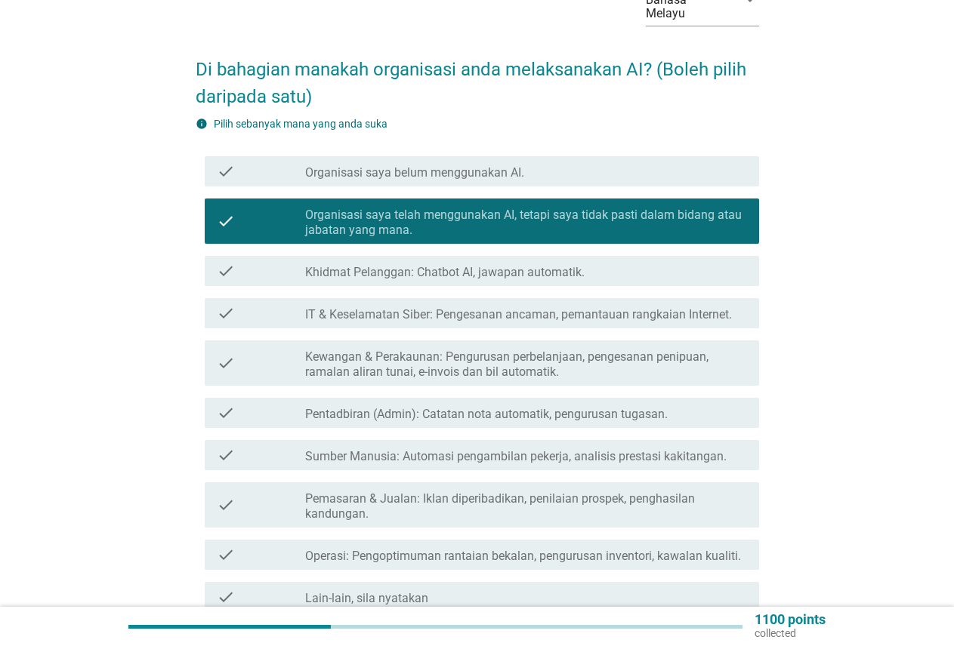
scroll to position [238, 0]
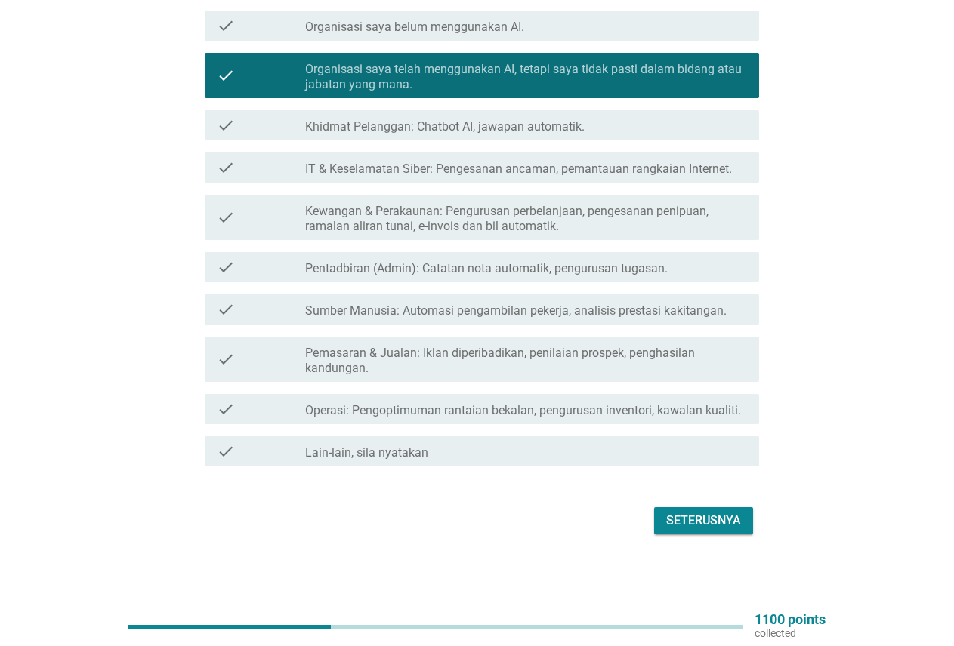
click at [715, 527] on div "Seterusnya" at bounding box center [703, 521] width 75 height 18
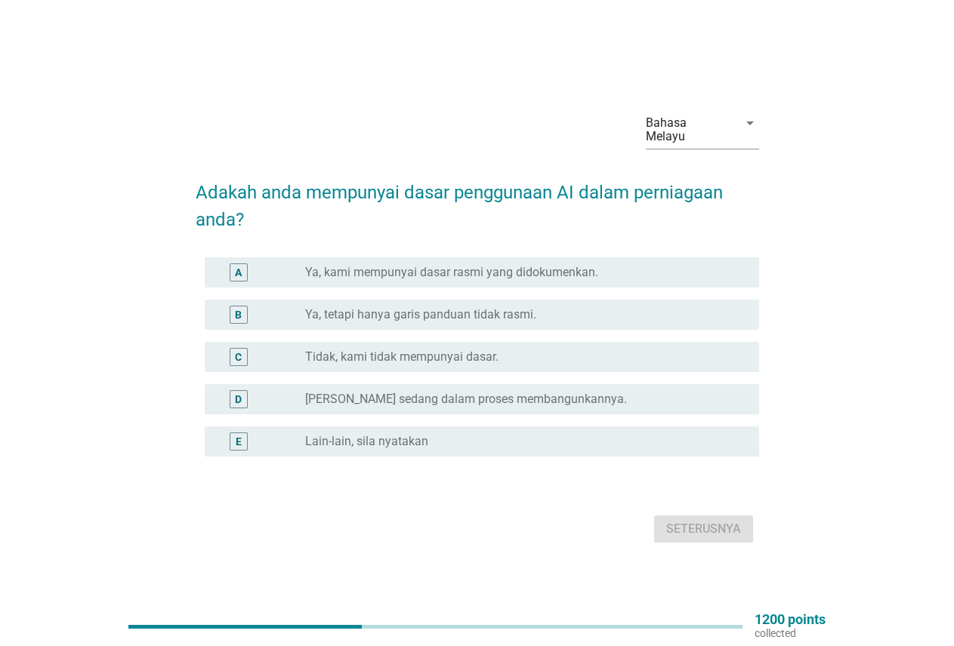
click at [532, 358] on div "radio_button_unchecked Tidak, kami tidak mempunyai dasar." at bounding box center [520, 357] width 430 height 15
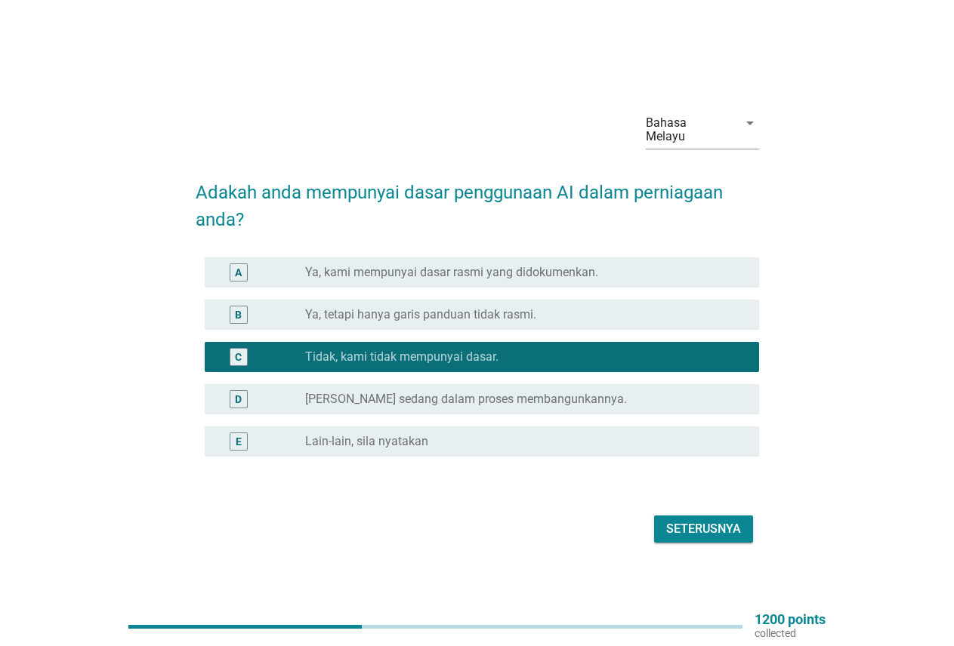
click at [713, 527] on div "Seterusnya" at bounding box center [703, 529] width 75 height 18
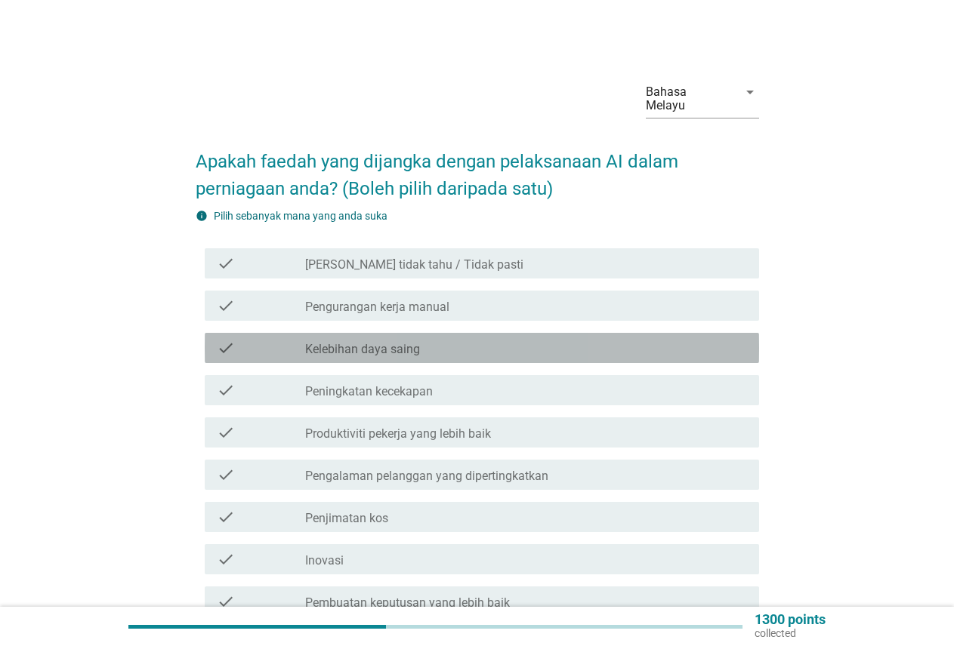
click at [415, 351] on label "Kelebihan daya saing" at bounding box center [362, 349] width 115 height 15
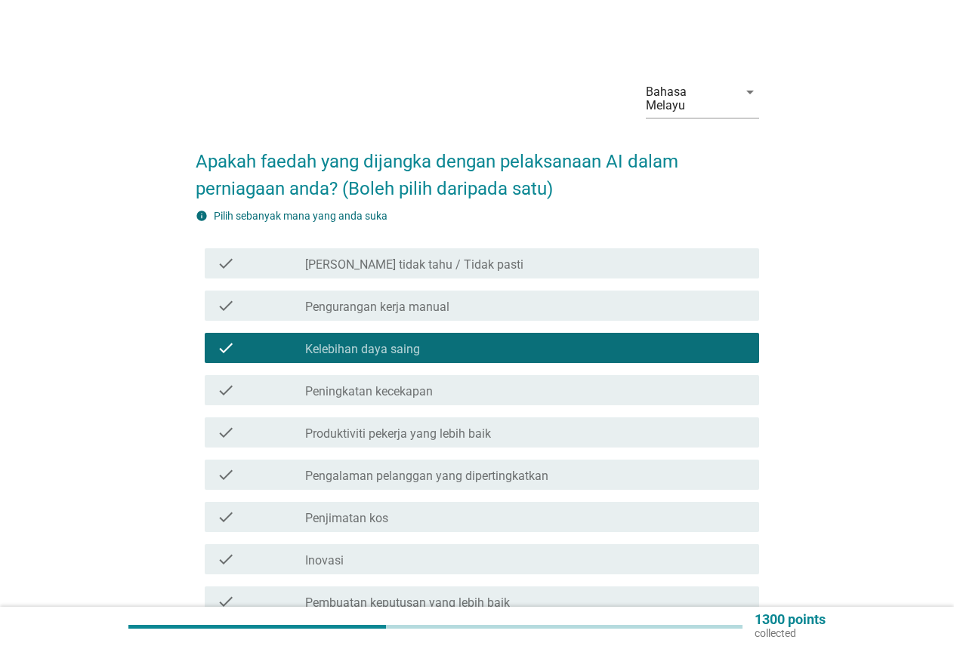
click at [401, 475] on label "Pengalaman pelanggan yang dipertingkatkan" at bounding box center [426, 476] width 243 height 15
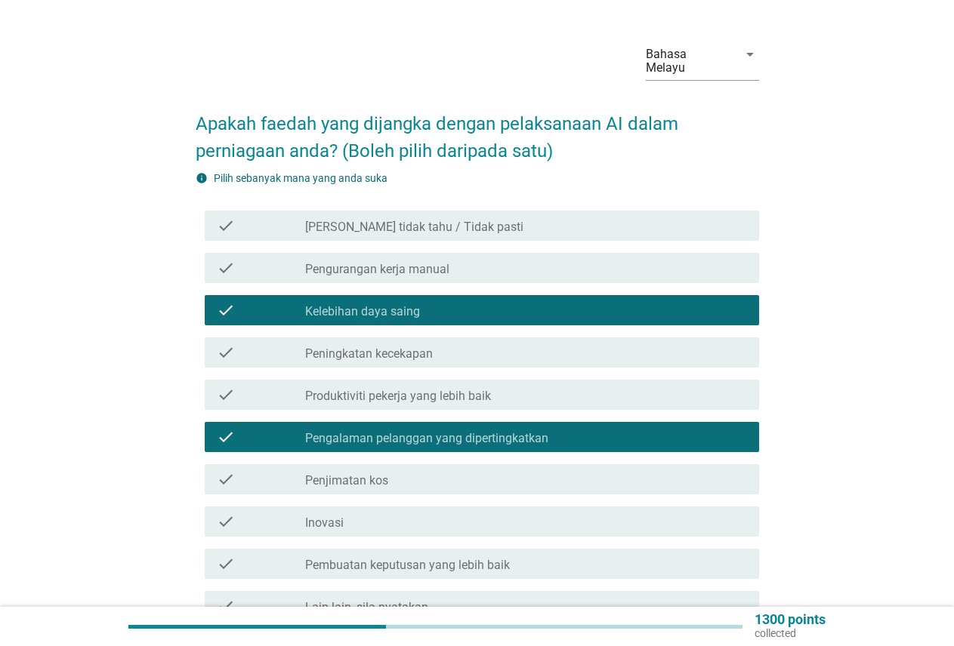
scroll to position [76, 0]
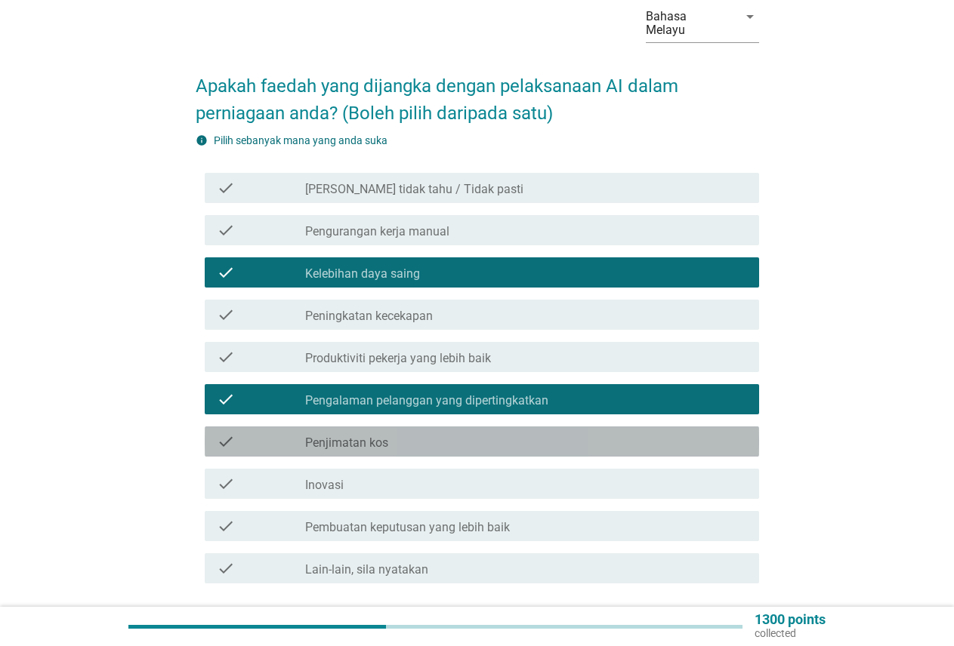
click at [399, 443] on div "check_box_outline_blank Penjimatan kos" at bounding box center [526, 442] width 442 height 18
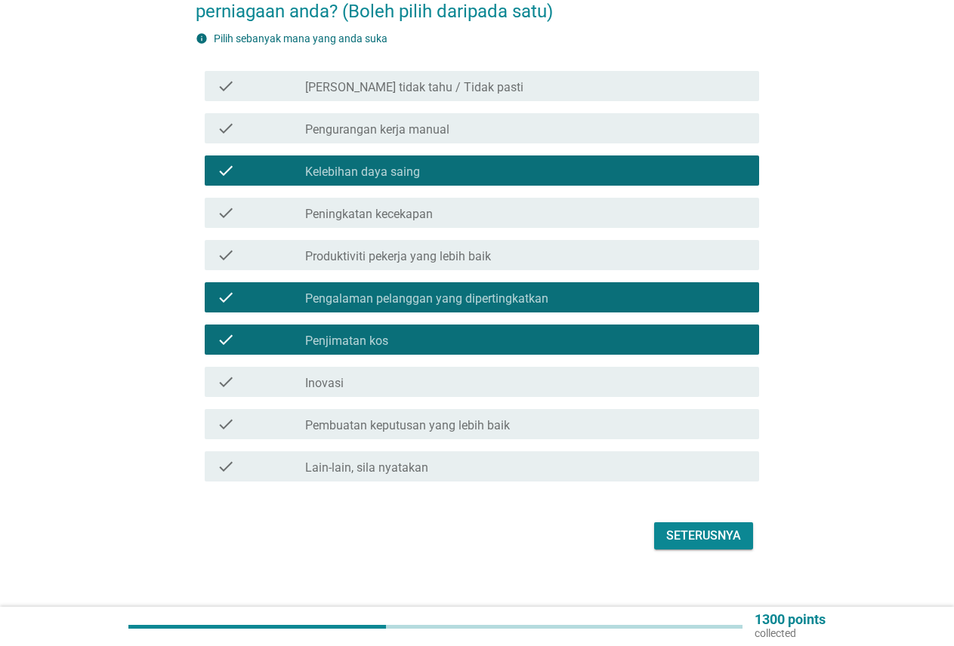
scroll to position [193, 0]
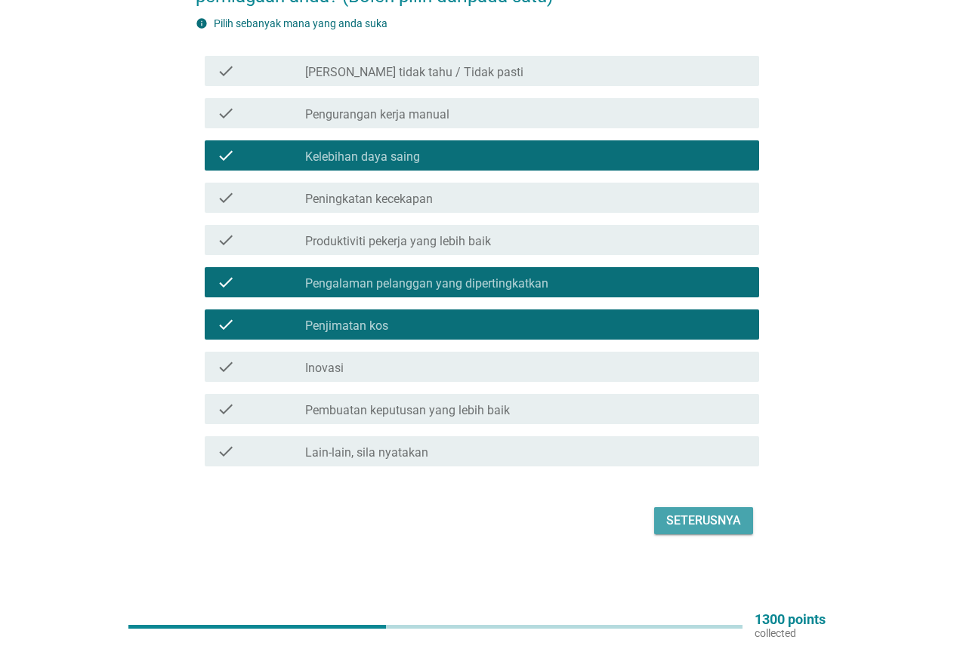
click at [731, 520] on div "Seterusnya" at bounding box center [703, 521] width 75 height 18
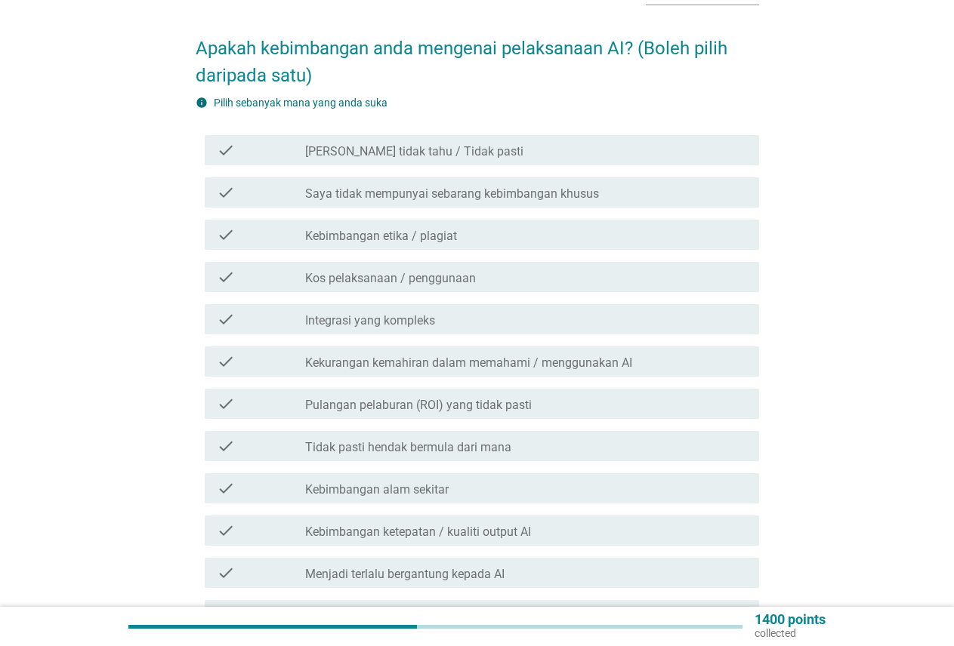
scroll to position [151, 0]
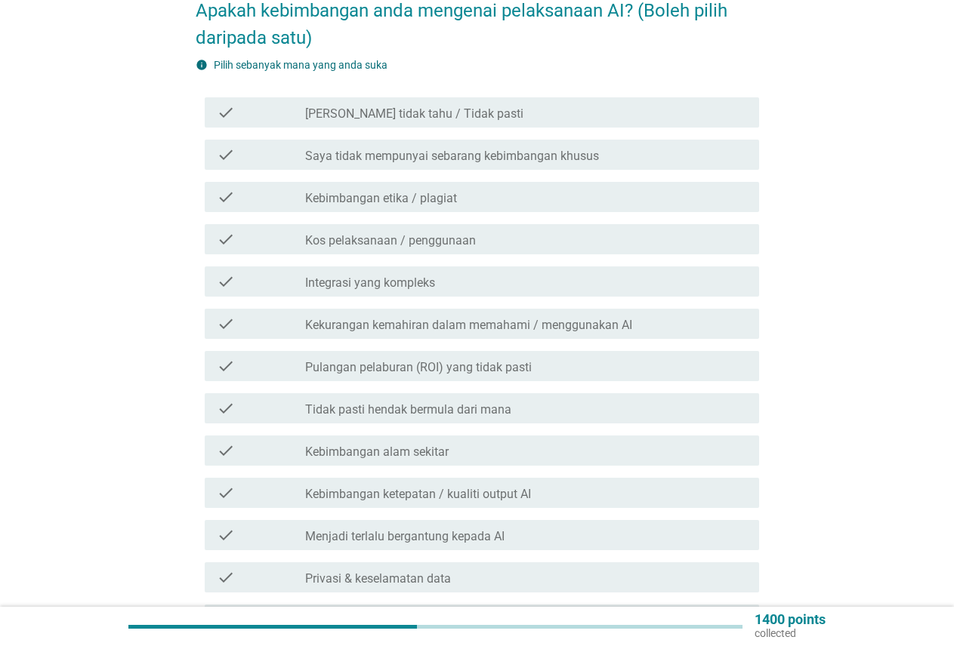
click at [495, 494] on label "Kebimbangan ketepatan / kualiti output AI" at bounding box center [418, 494] width 226 height 15
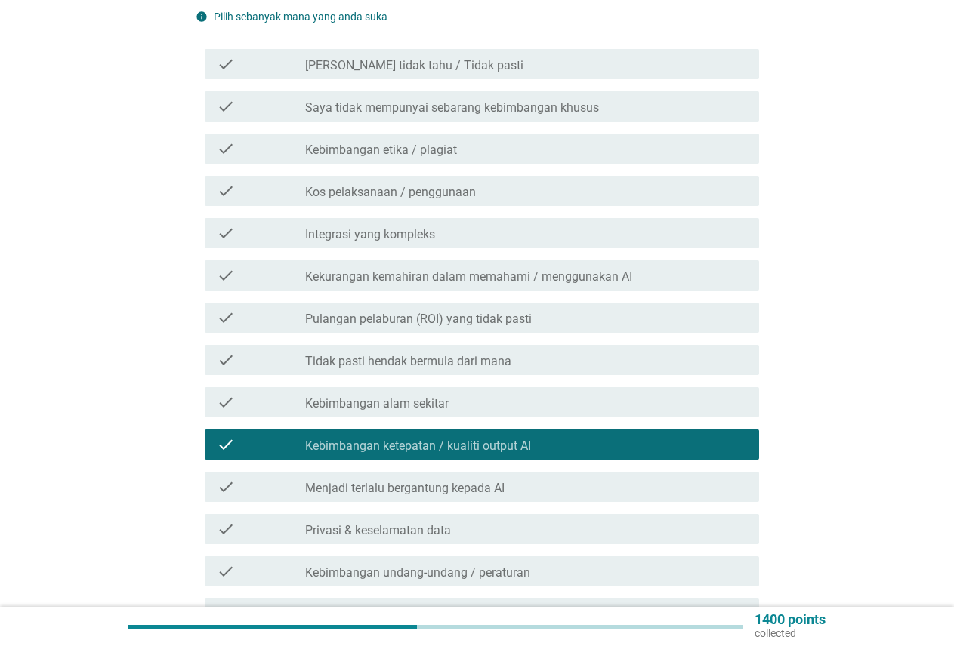
scroll to position [227, 0]
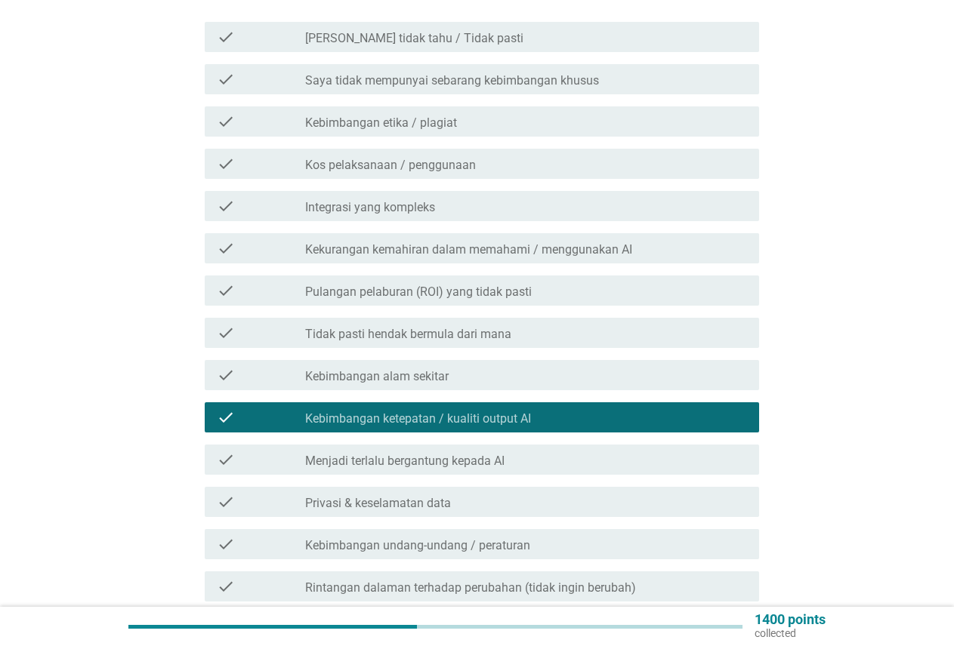
click at [503, 508] on div "check_box_outline_blank Privasi & keselamatan data" at bounding box center [526, 502] width 442 height 18
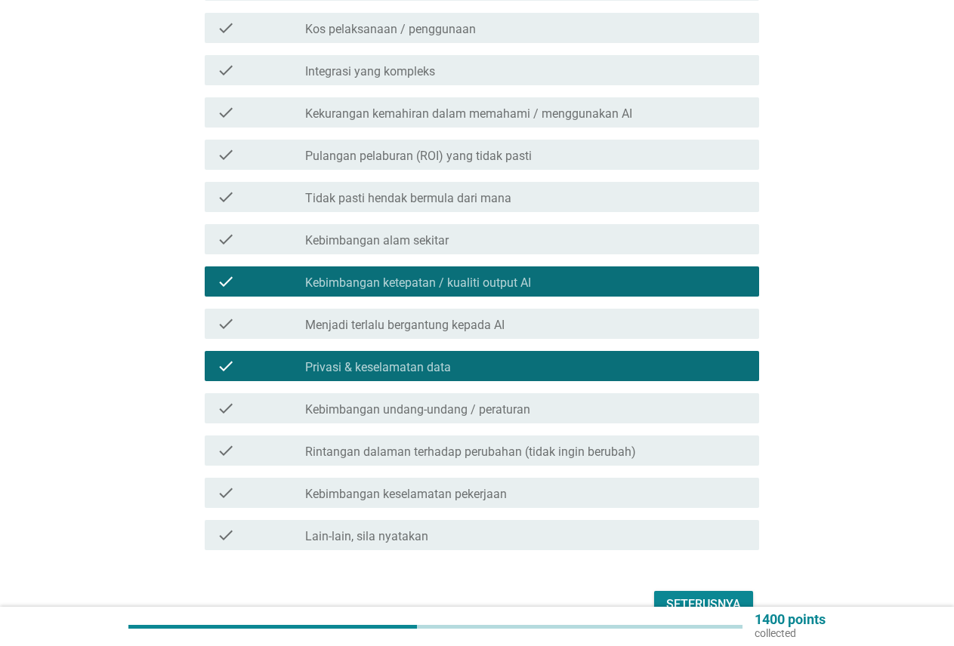
scroll to position [378, 0]
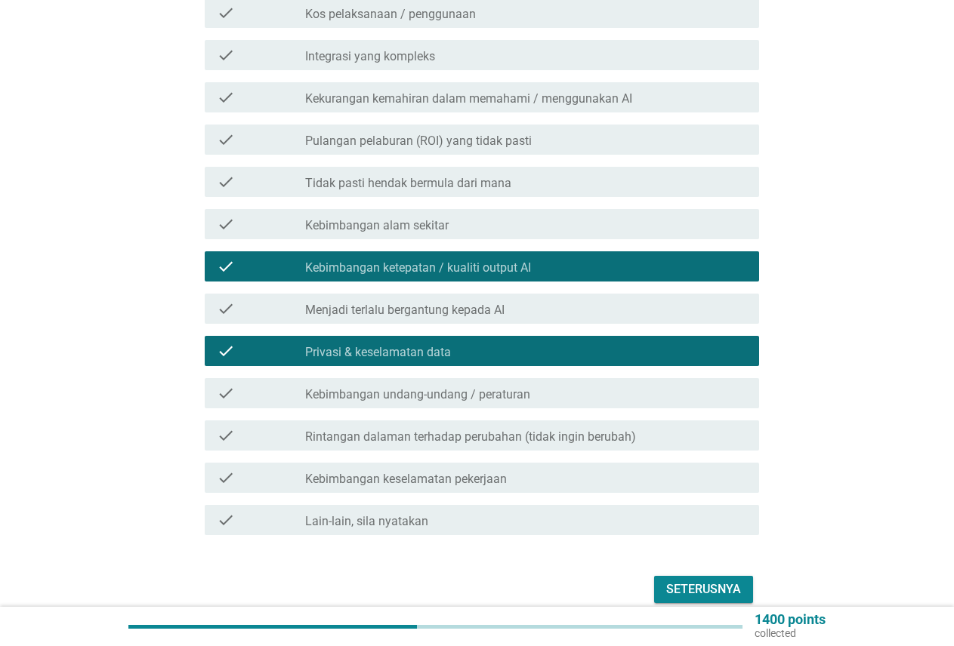
click at [512, 478] on div "check_box_outline_blank Kebimbangan keselamatan pekerjaan" at bounding box center [526, 478] width 442 height 18
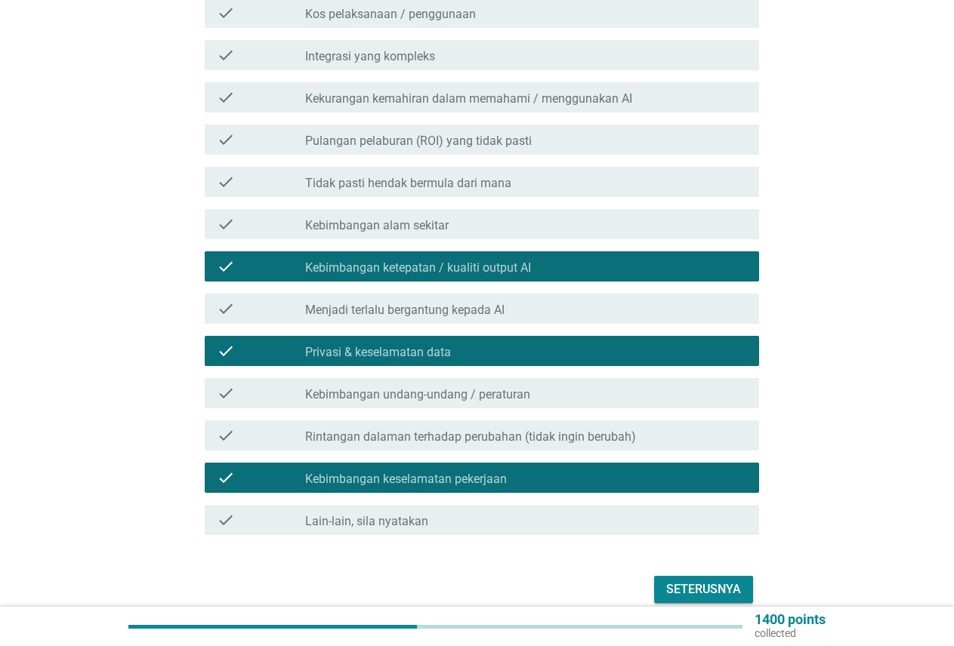
click at [512, 478] on div "check_box_outline_blank Kebimbangan keselamatan pekerjaan" at bounding box center [526, 478] width 442 height 18
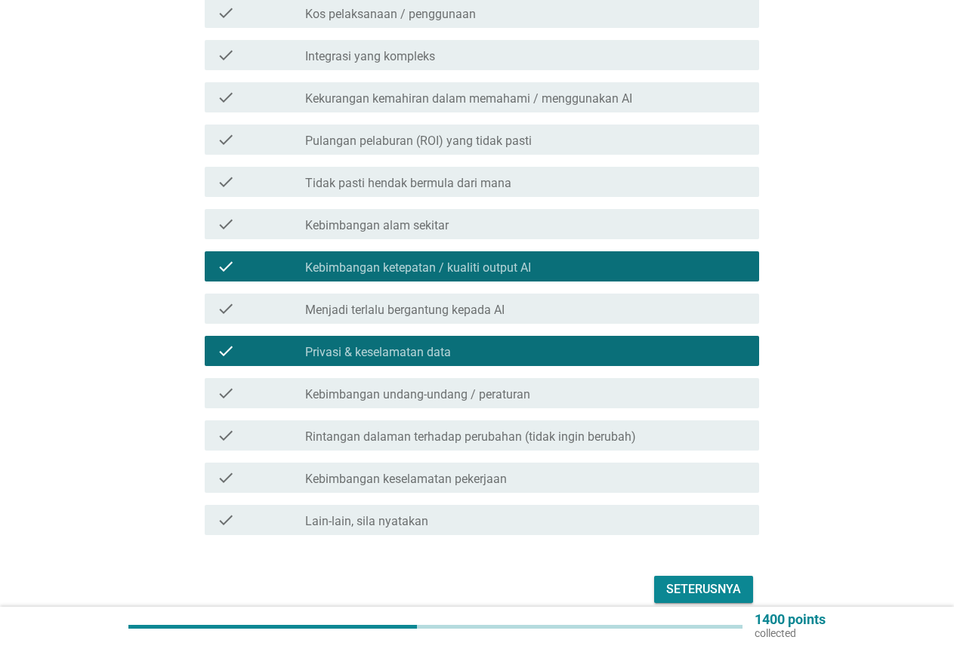
click at [689, 589] on div "Seterusnya" at bounding box center [703, 590] width 75 height 18
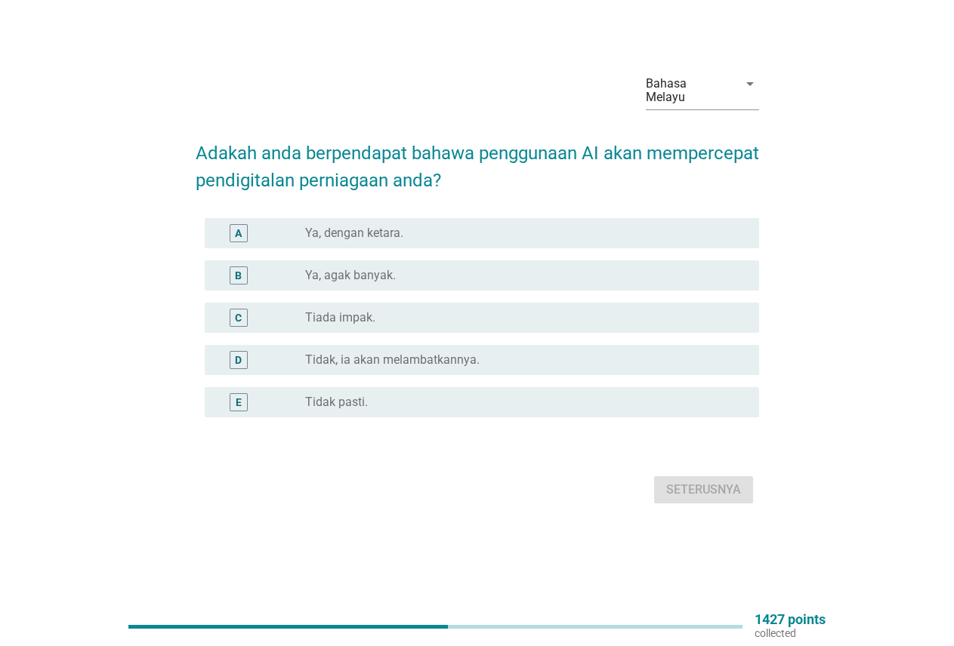
scroll to position [0, 0]
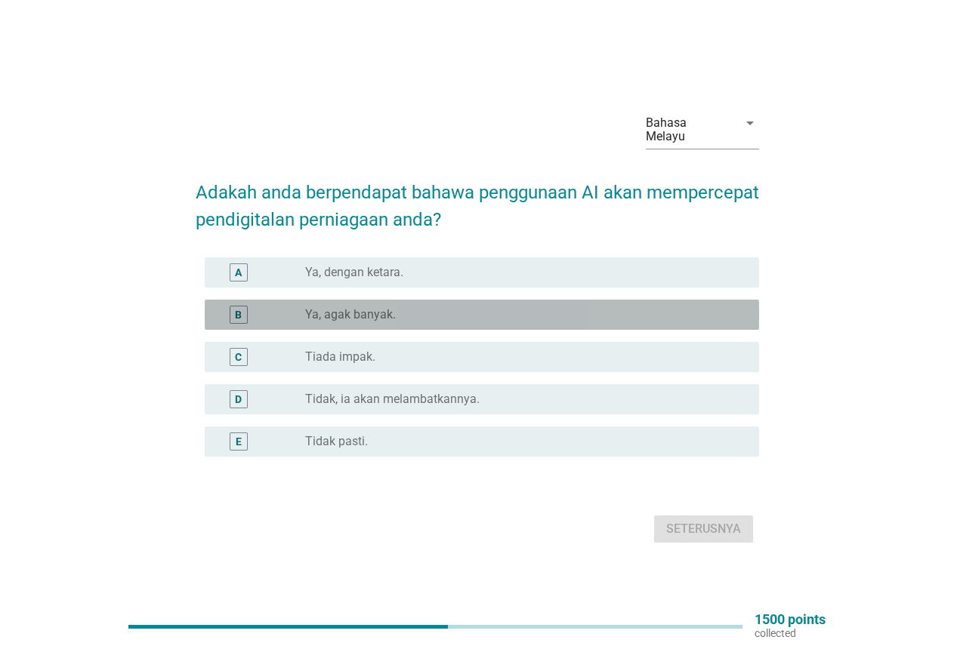
click at [434, 316] on div "radio_button_unchecked Ya, agak banyak." at bounding box center [520, 314] width 430 height 15
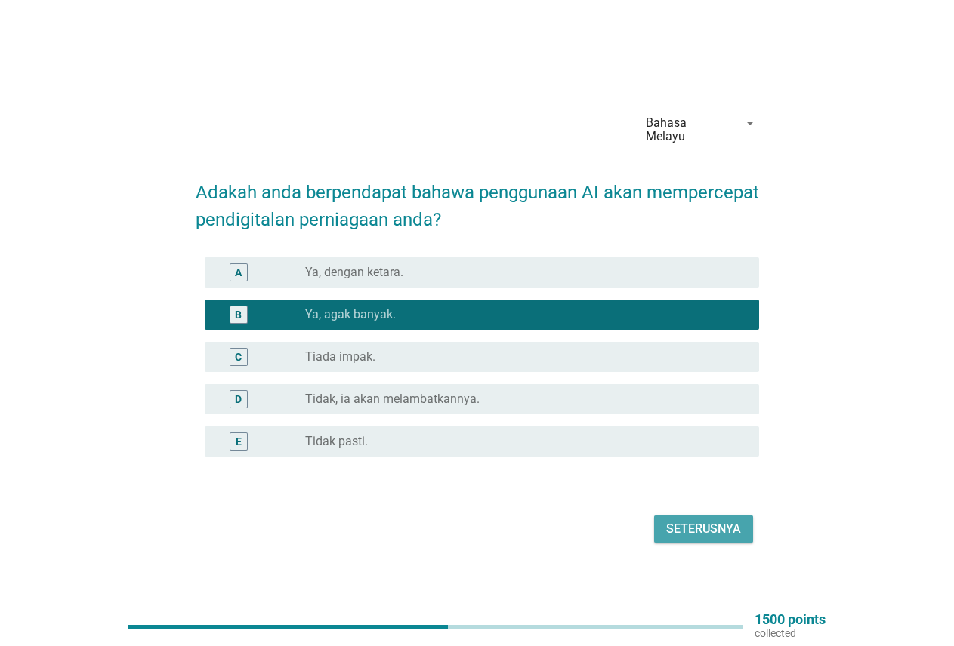
click at [683, 528] on div "Seterusnya" at bounding box center [703, 529] width 75 height 18
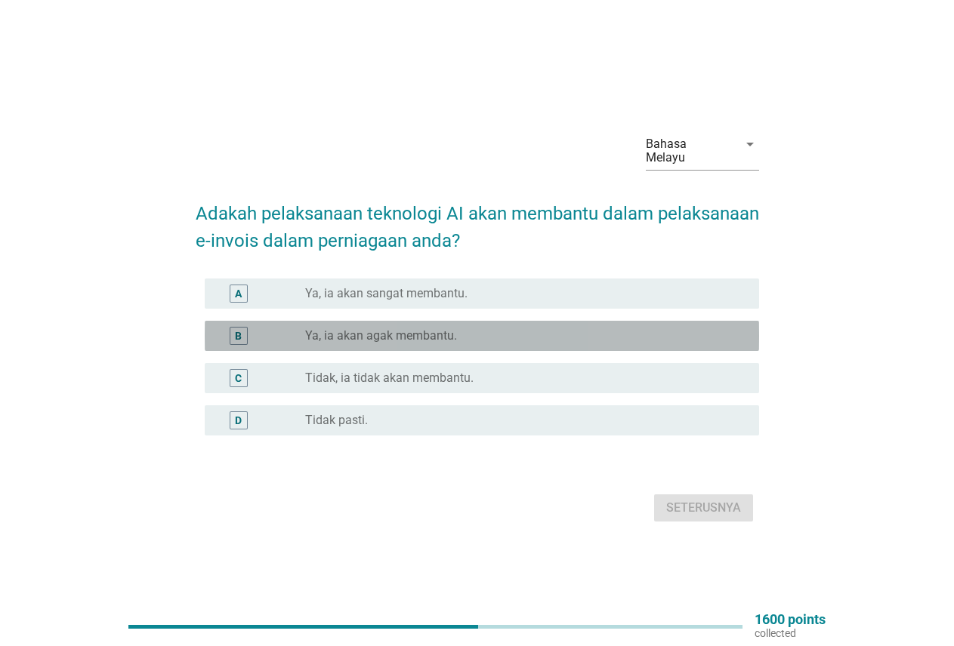
click at [431, 341] on label "Ya, ia akan agak membantu." at bounding box center [381, 335] width 152 height 15
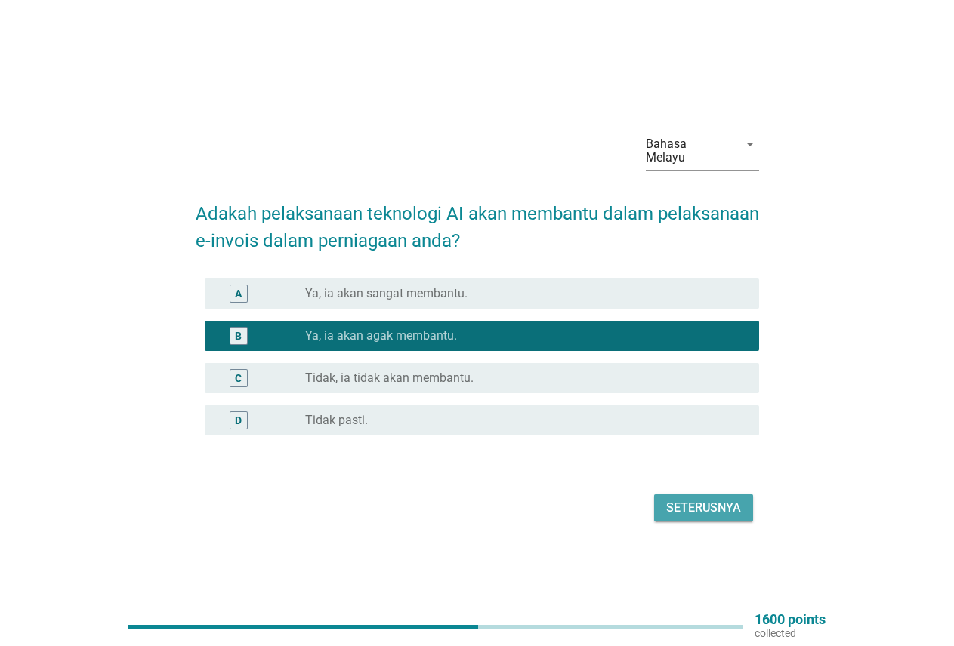
click at [664, 505] on button "Seterusnya" at bounding box center [703, 508] width 99 height 27
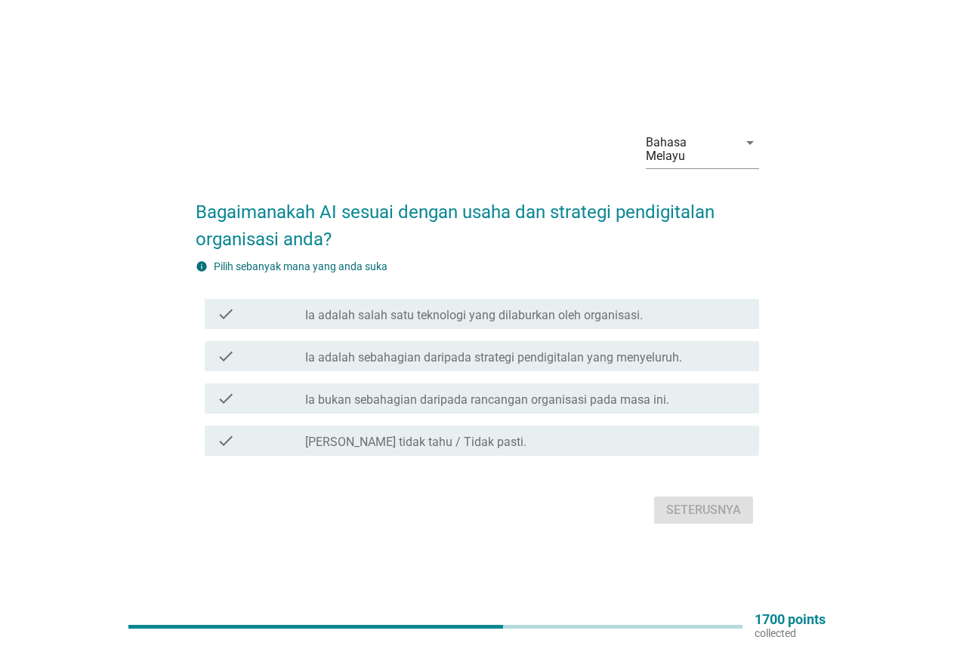
click at [619, 365] on div "check check_box_outline_blank Ia adalah sebahagian daripada strategi pendigital…" at bounding box center [482, 356] width 554 height 30
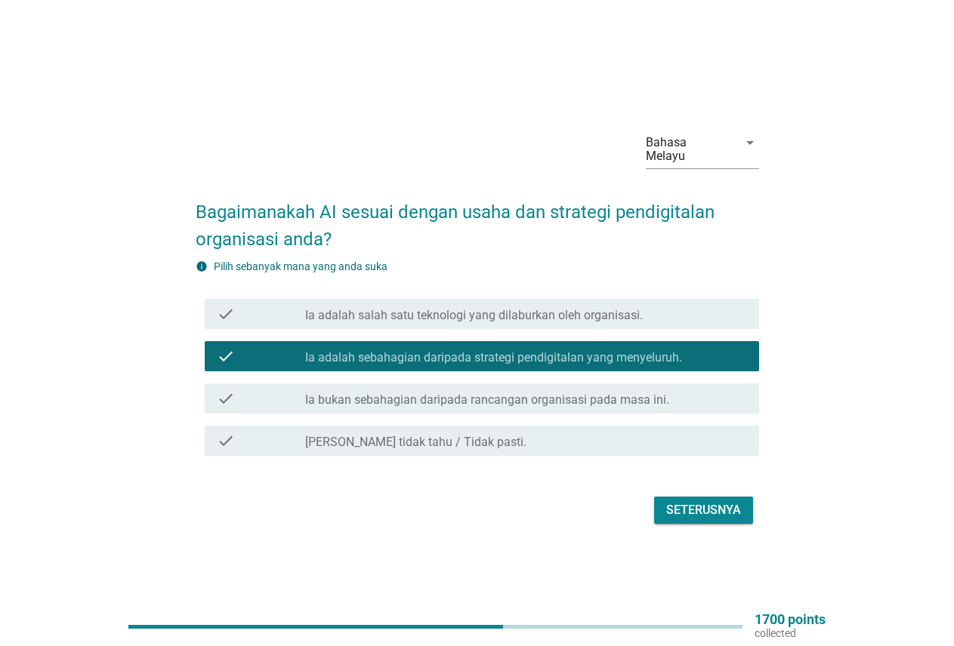
click at [710, 532] on div "Bahasa Melayu arrow_drop_down Bagaimanakah AI sesuai dengan usaha dan strategi …" at bounding box center [476, 323] width 587 height 434
click at [713, 509] on div "Seterusnya" at bounding box center [703, 510] width 75 height 18
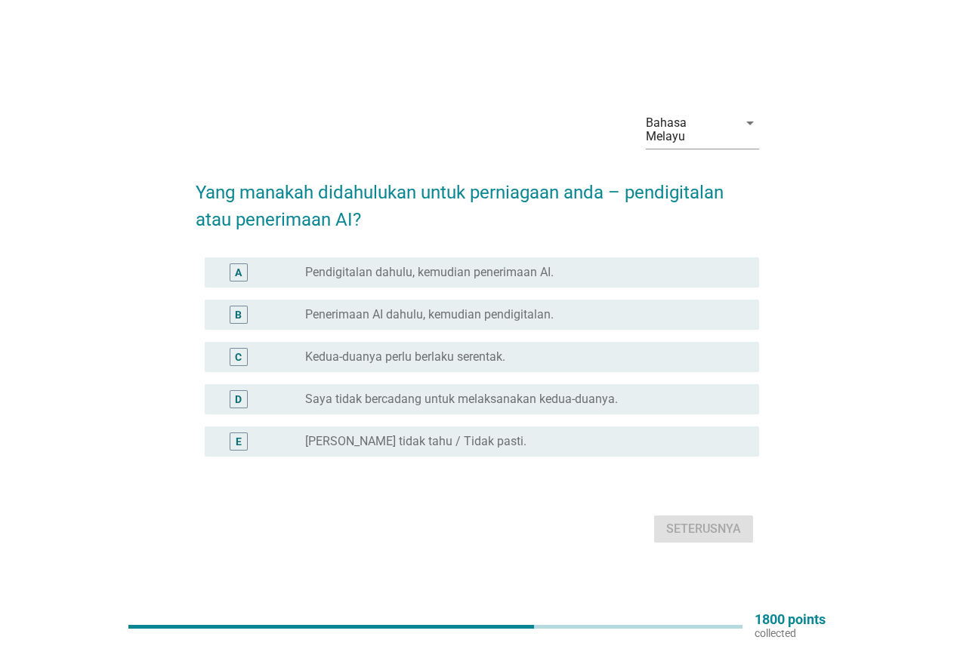
click at [550, 317] on label "Penerimaan AI dahulu, kemudian pendigitalan." at bounding box center [429, 314] width 248 height 15
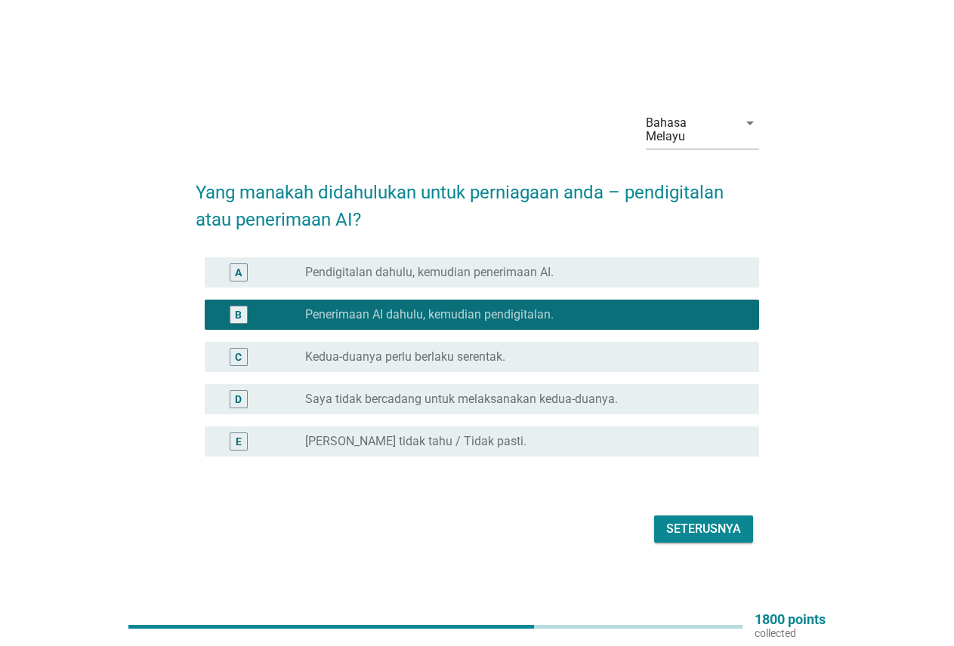
click at [692, 534] on div "Seterusnya" at bounding box center [703, 529] width 75 height 18
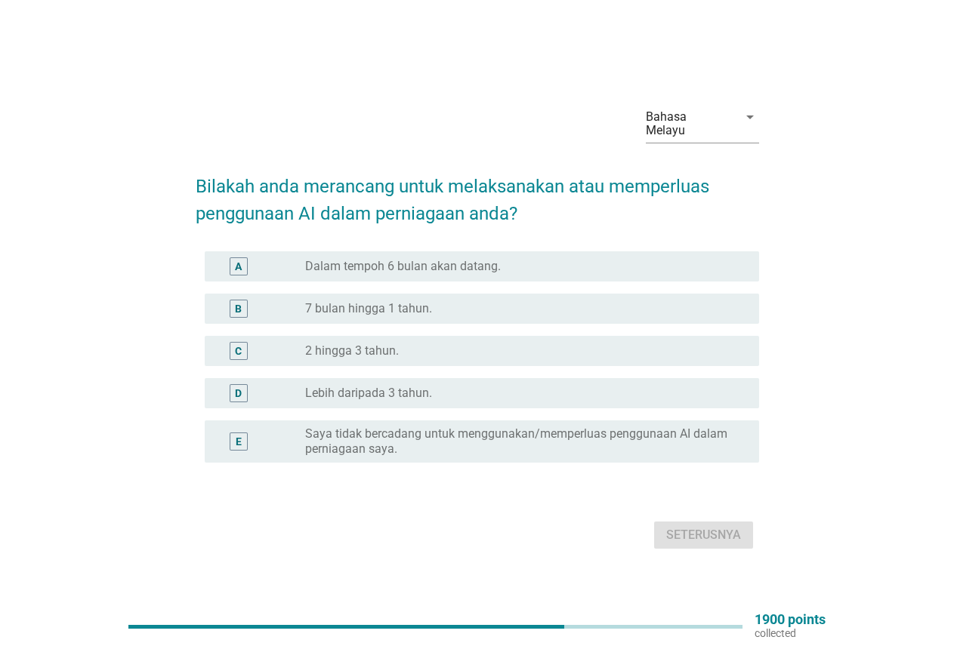
click at [391, 347] on label "2 hingga 3 tahun." at bounding box center [352, 351] width 94 height 15
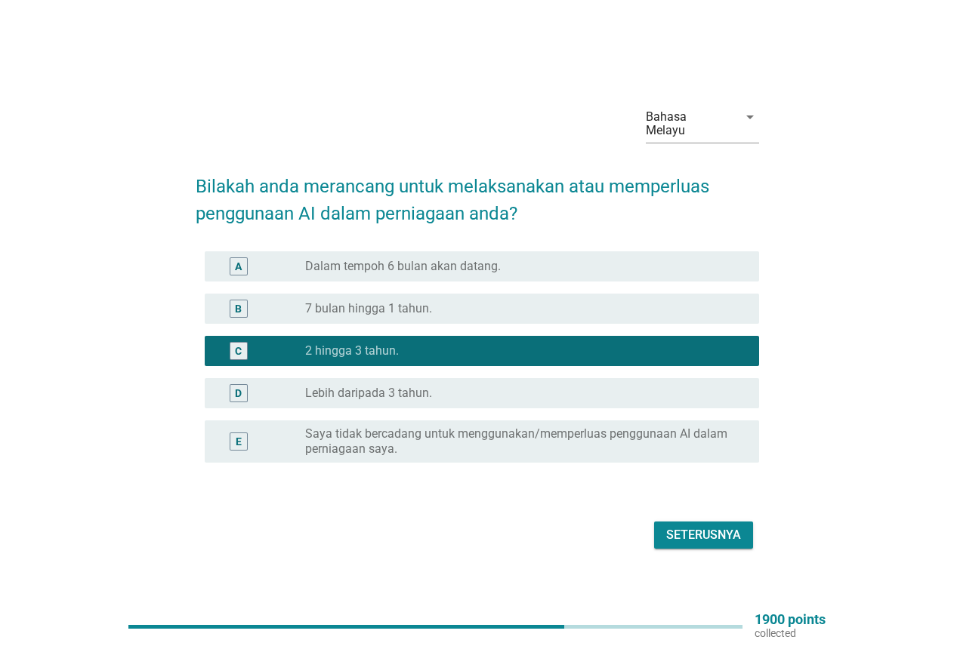
click at [707, 534] on div "Seterusnya" at bounding box center [703, 535] width 75 height 18
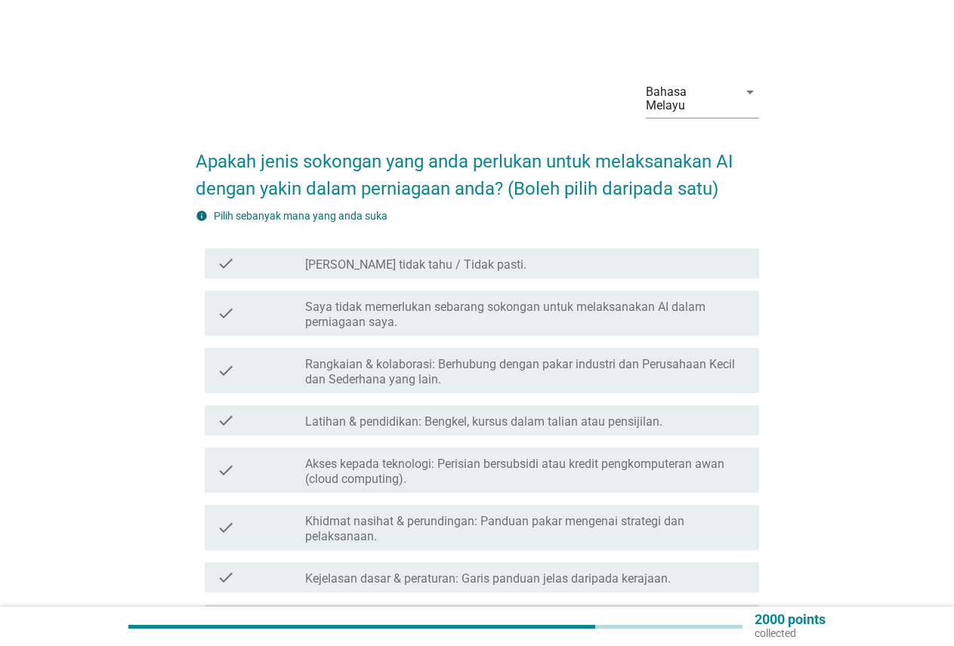
click at [550, 531] on label "Khidmat nasihat & perundingan: Panduan pakar mengenai strategi dan pelaksanaan." at bounding box center [526, 529] width 442 height 30
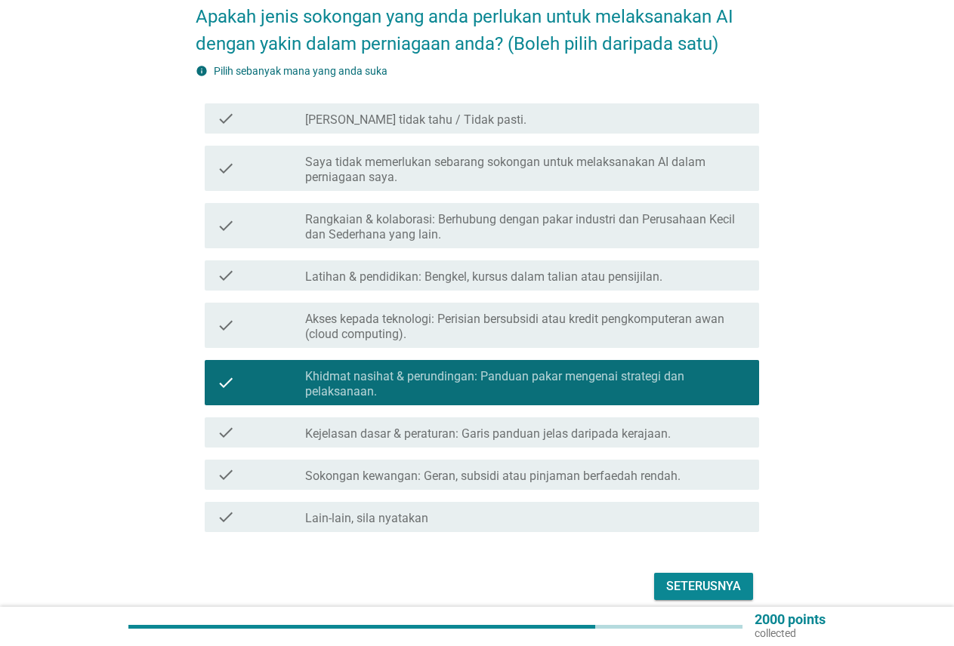
scroll to position [151, 0]
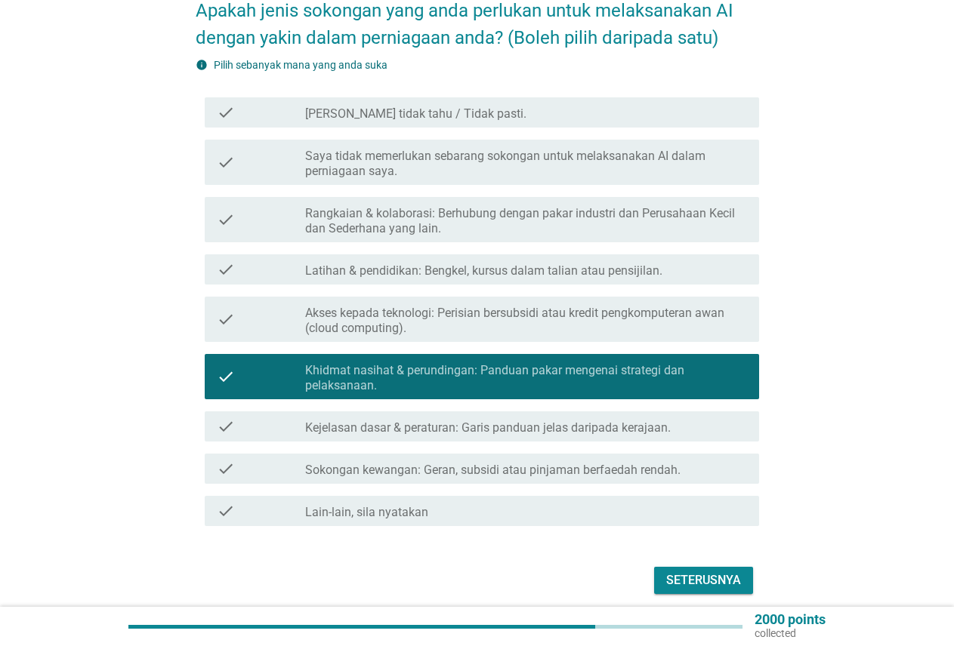
click at [602, 282] on div "check check_box_outline_blank Latihan & pendidikan: Bengkel, kursus dalam talia…" at bounding box center [482, 269] width 554 height 30
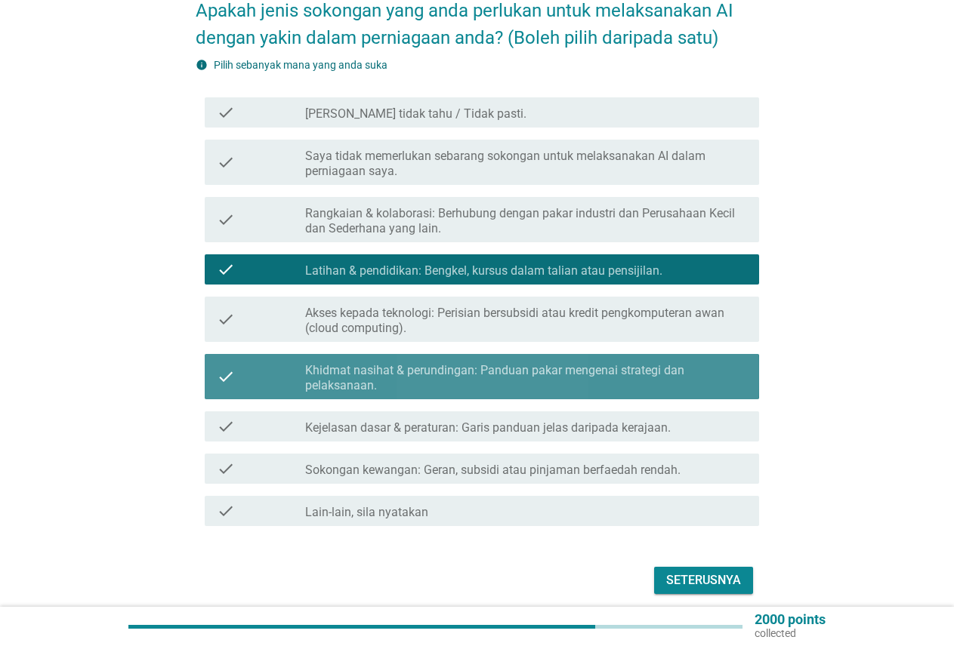
click at [601, 362] on div "check_box Khidmat nasihat & perundingan: Panduan pakar mengenai strategi dan pe…" at bounding box center [526, 376] width 442 height 33
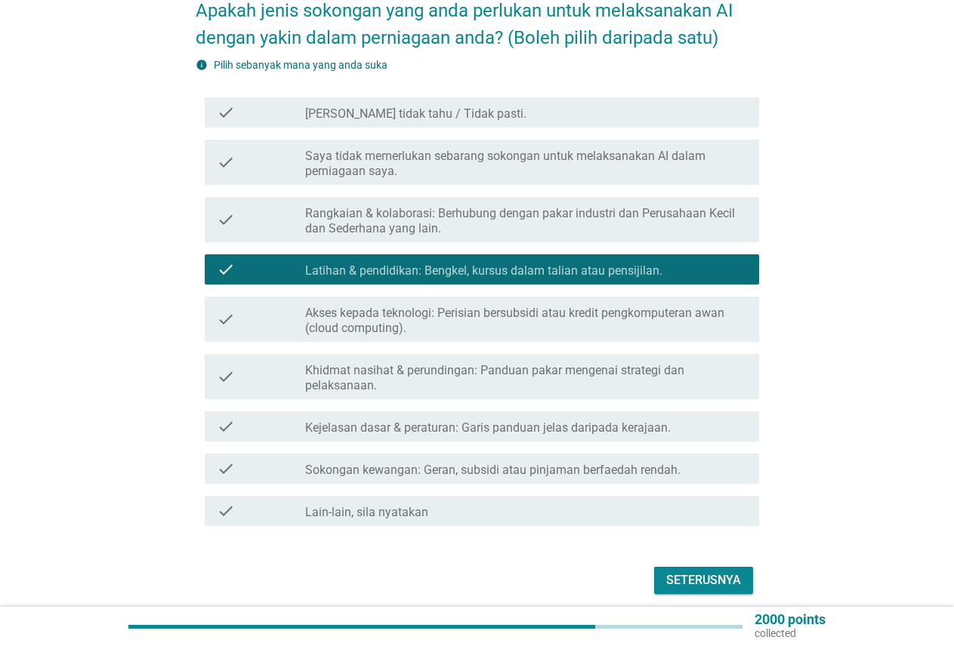
click at [690, 577] on div "Seterusnya" at bounding box center [703, 581] width 75 height 18
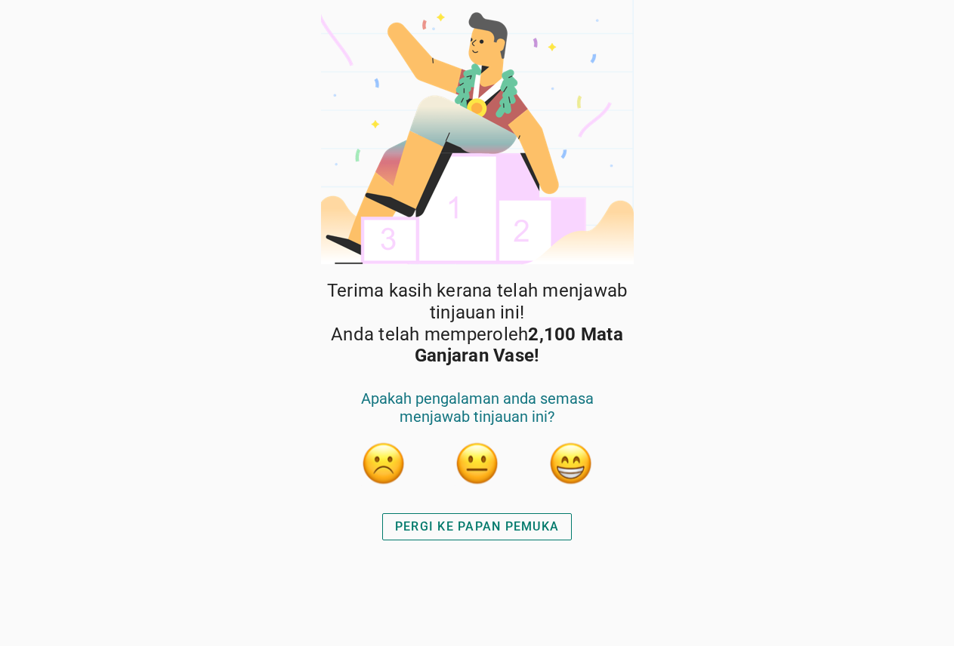
click at [525, 531] on div "PERGI KE PAPAN PEMUKA" at bounding box center [477, 527] width 164 height 18
